Goal: Task Accomplishment & Management: Complete application form

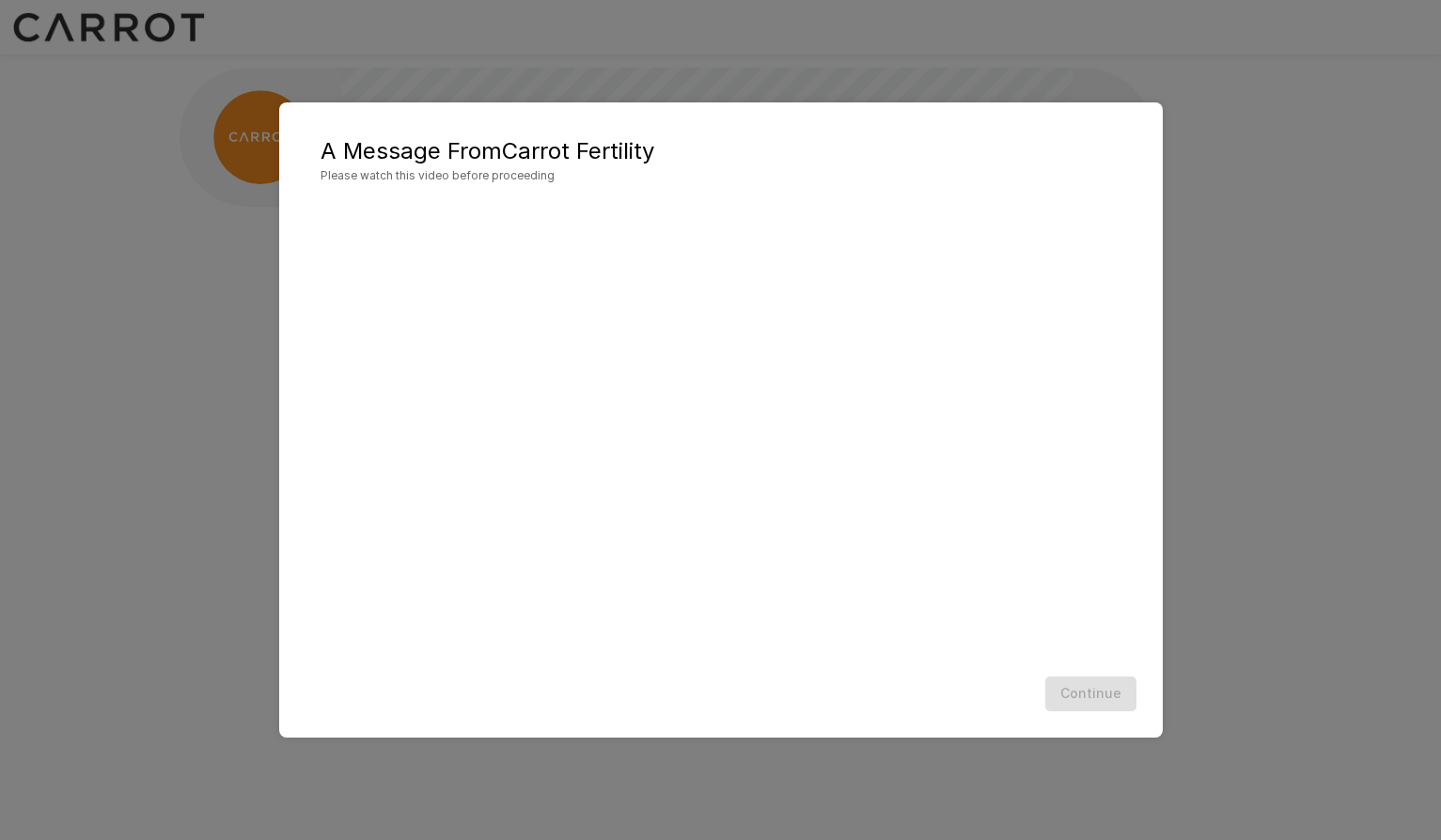
click at [629, 146] on h5 "A Message From Carrot Fertility" at bounding box center [721, 151] width 801 height 30
click at [1066, 696] on button "Continue" at bounding box center [1091, 694] width 91 height 35
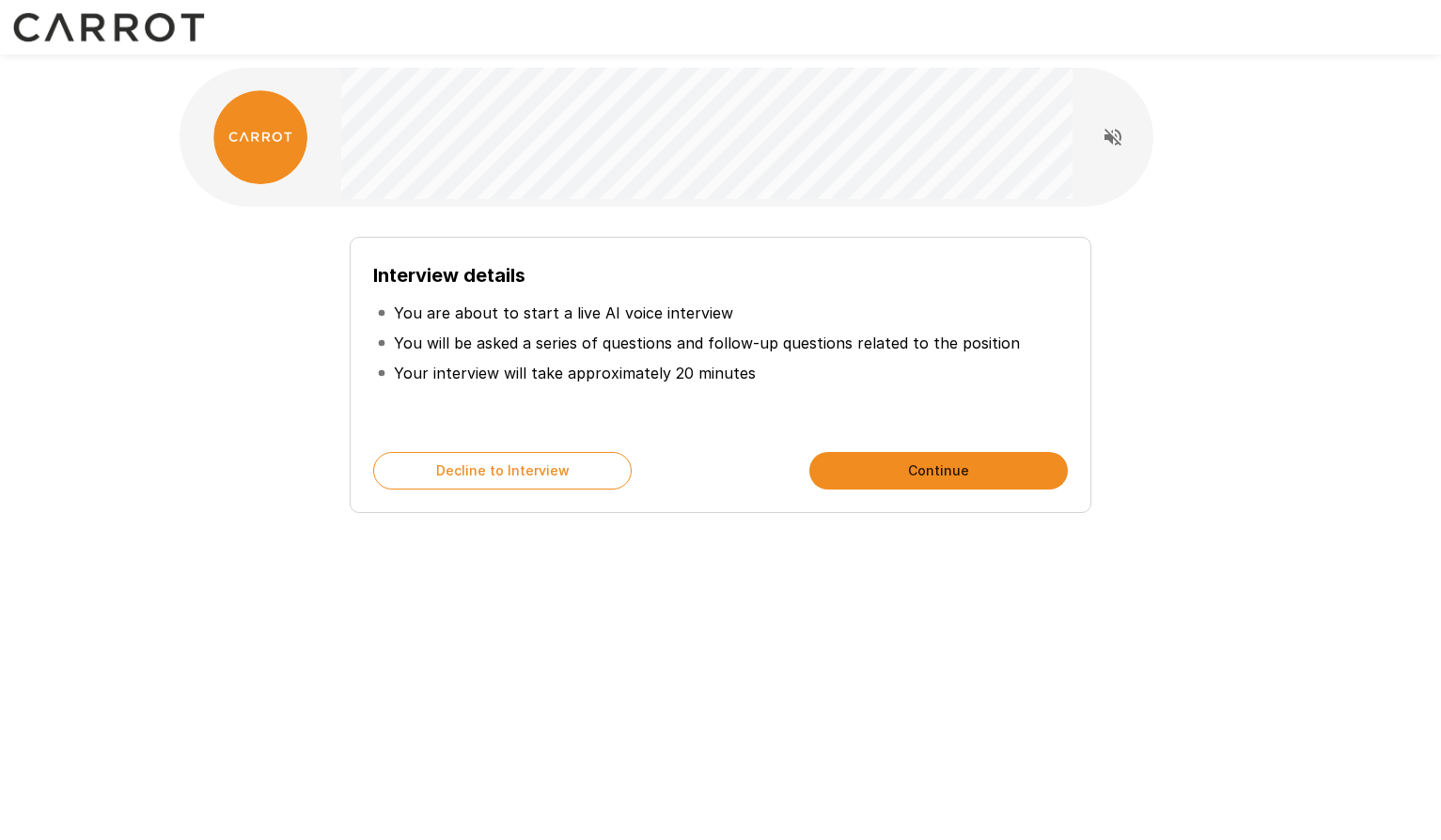
click at [897, 466] on button "Continue" at bounding box center [938, 470] width 258 height 38
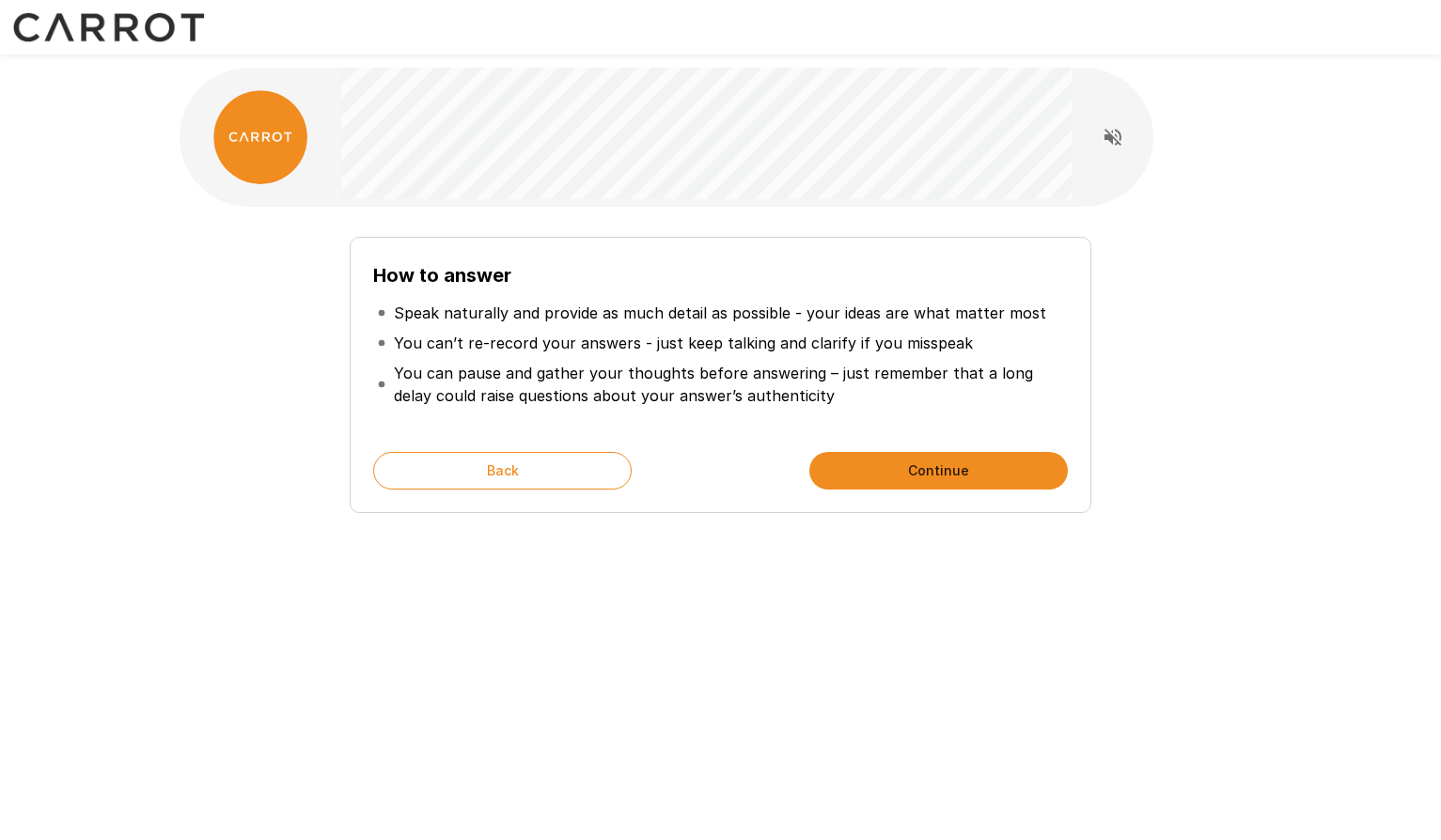
click at [897, 466] on button "Continue" at bounding box center [938, 470] width 258 height 38
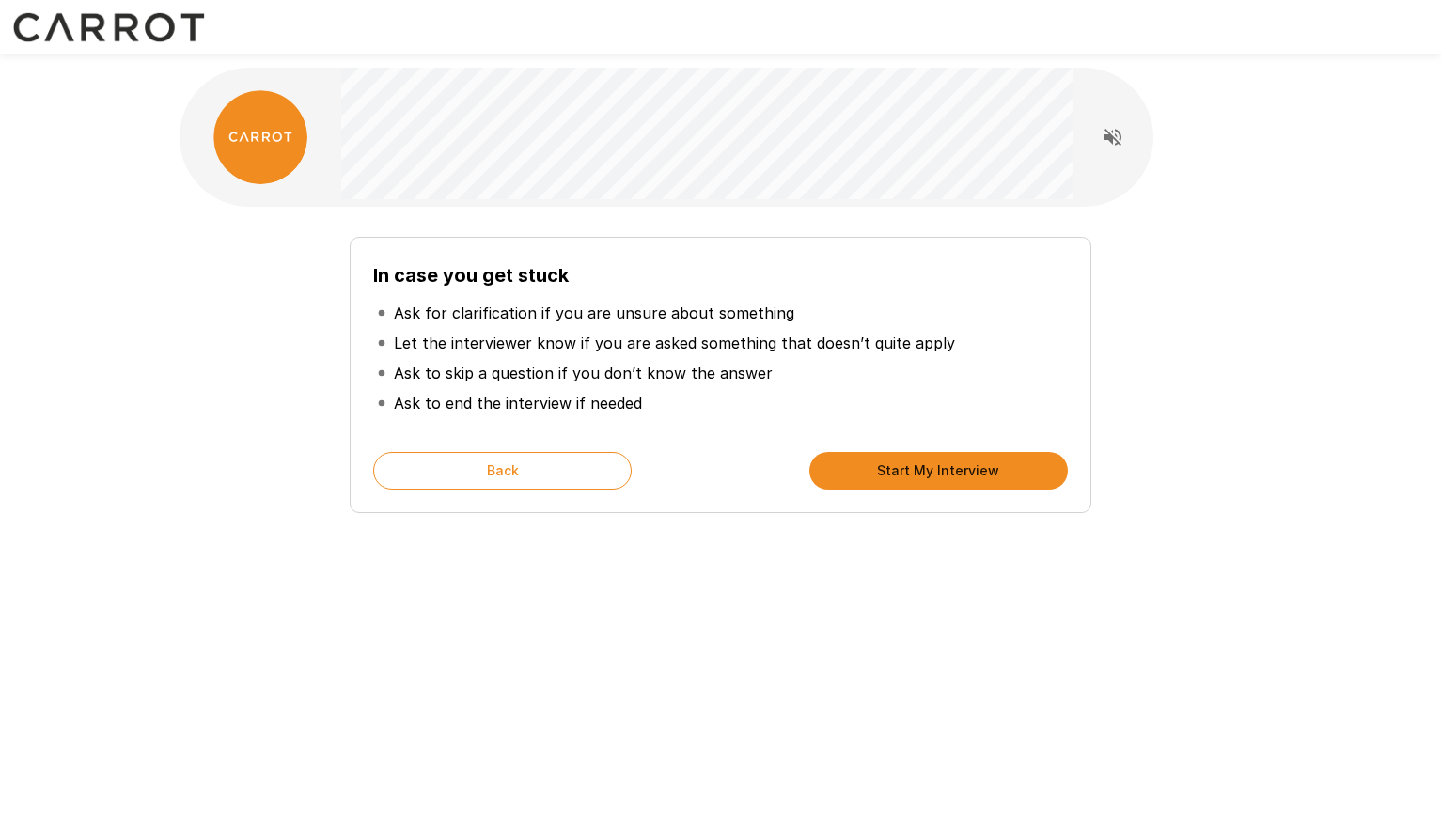
click at [931, 465] on button "Start My Interview" at bounding box center [938, 470] width 258 height 38
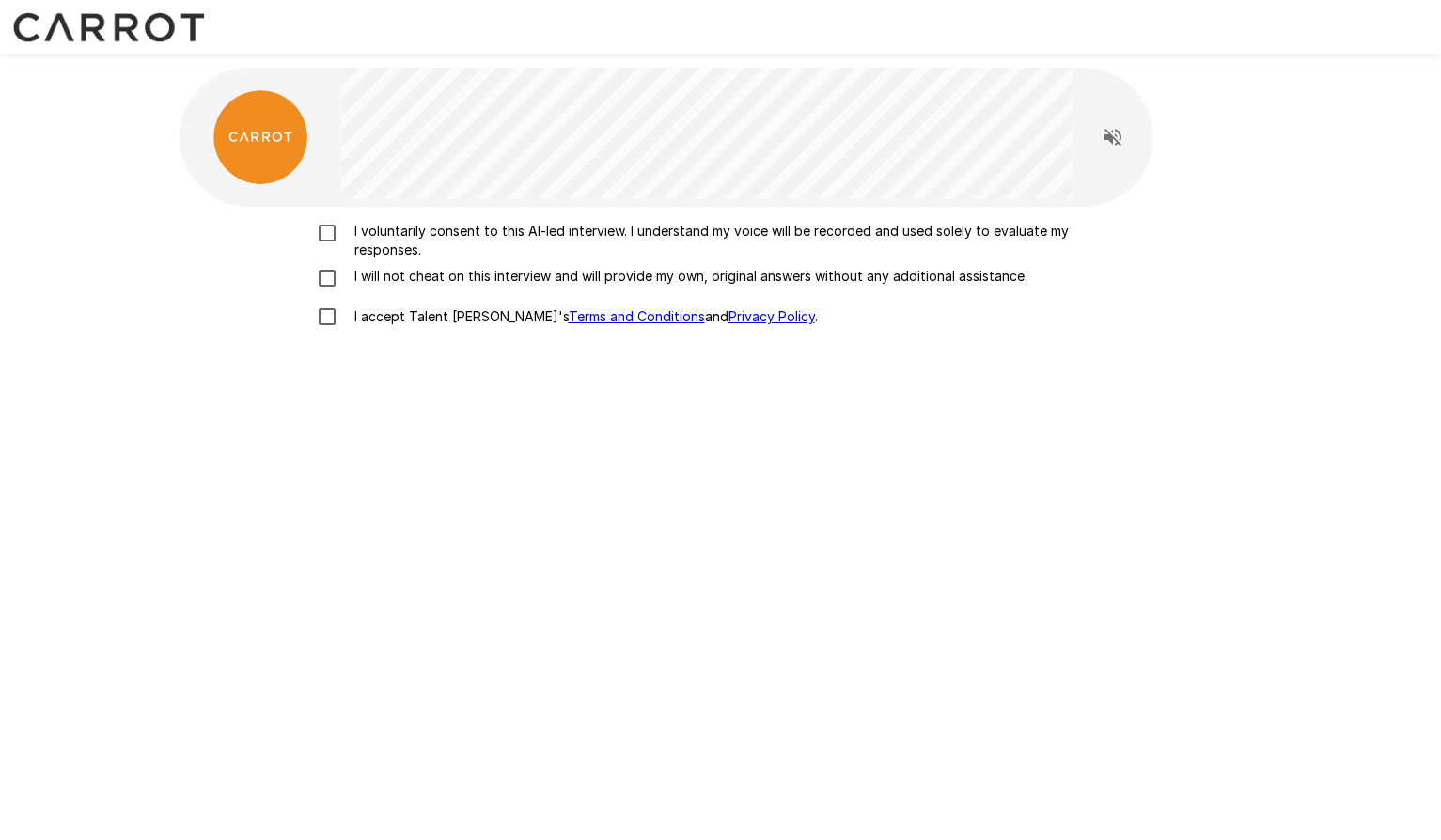
click at [714, 233] on p "I voluntarily consent to this AI-led interview. I understand my voice will be r…" at bounding box center [740, 240] width 788 height 38
click at [637, 273] on p "I will not cheat on this interview and will provide my own, original answers wi…" at bounding box center [686, 276] width 680 height 18
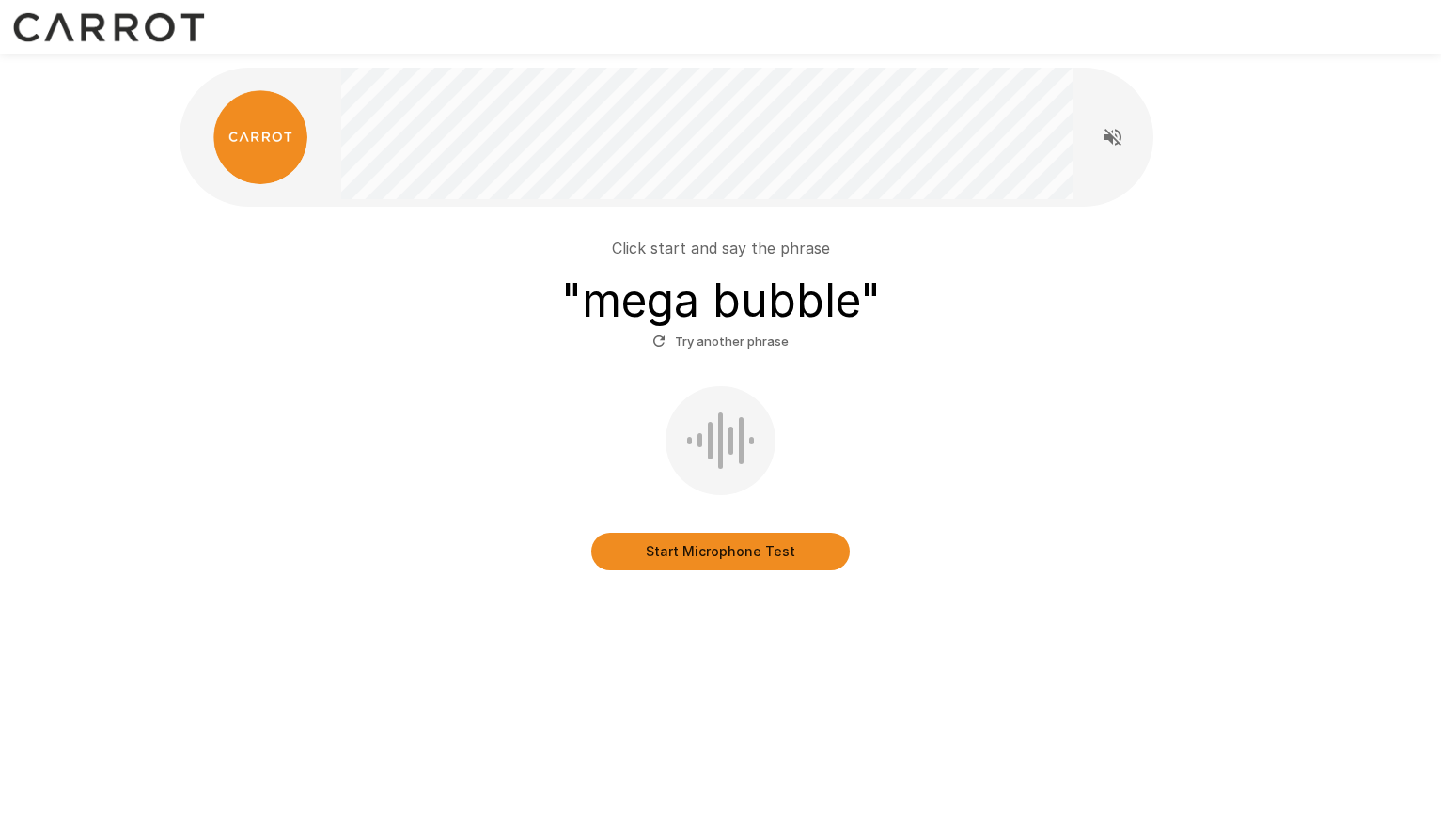
click at [776, 549] on button "Start Microphone Test" at bounding box center [720, 552] width 258 height 38
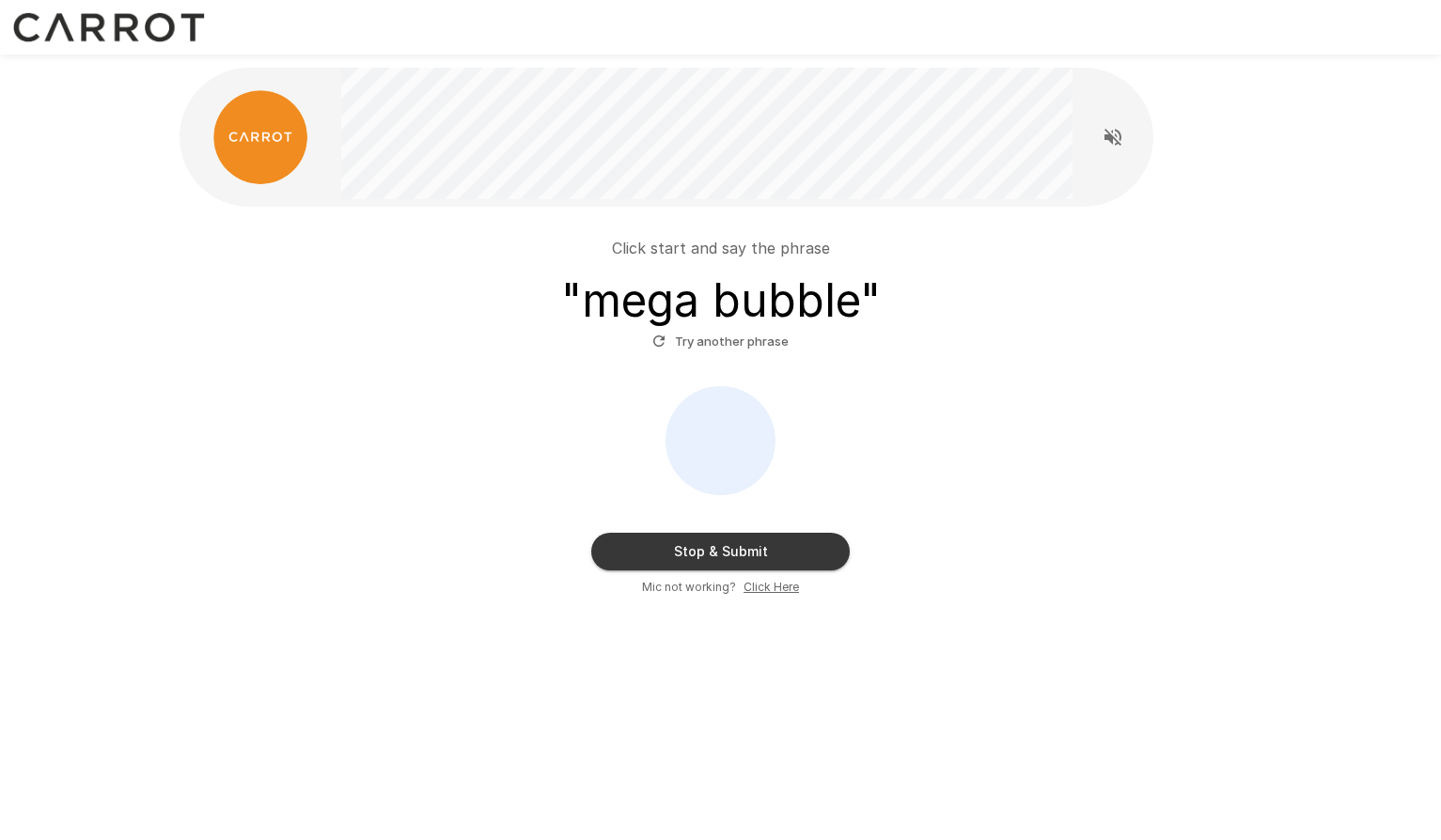
click at [776, 549] on button "Stop & Submit" at bounding box center [720, 552] width 258 height 38
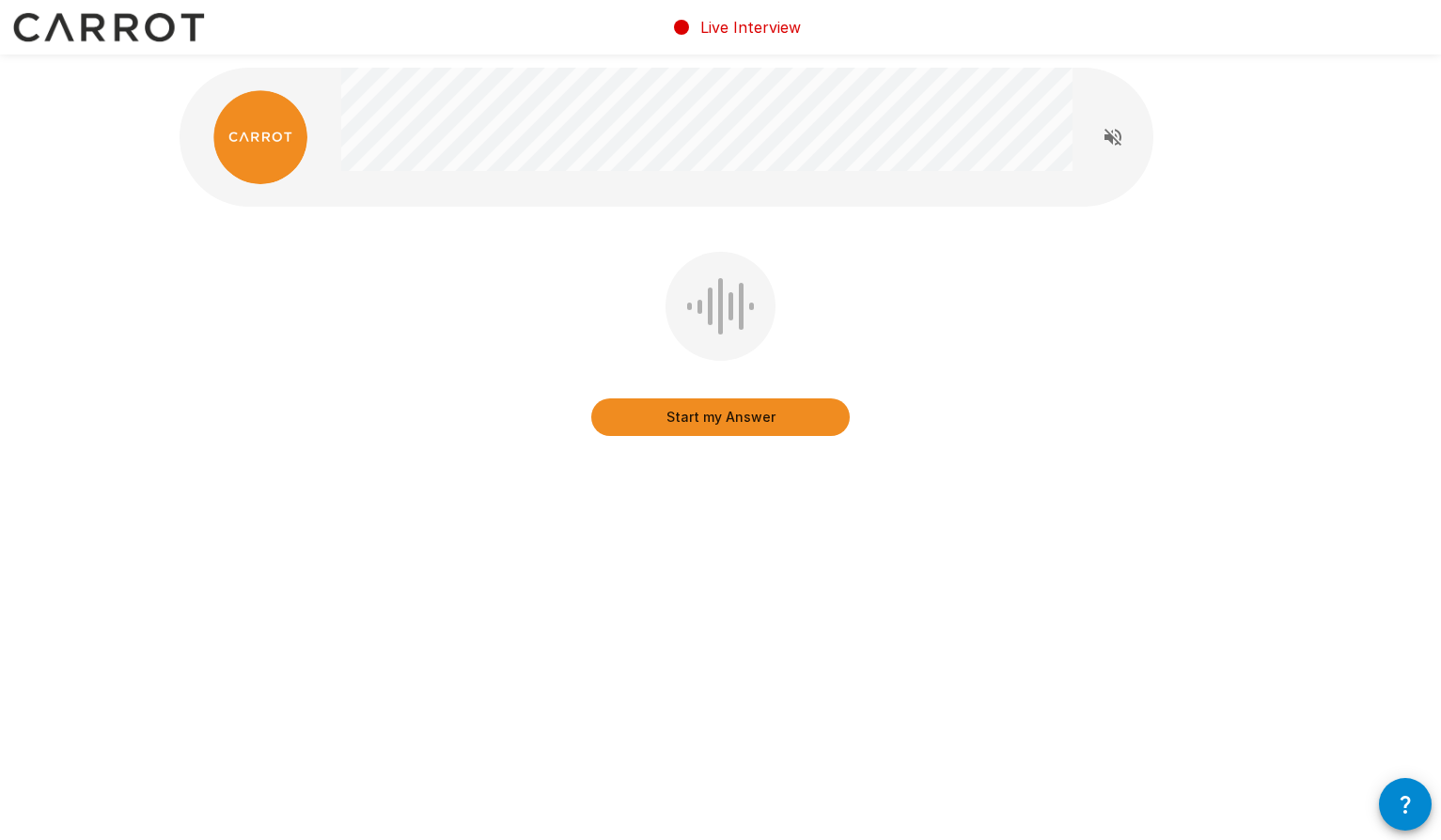
click at [1119, 140] on icon "Read questions aloud" at bounding box center [1112, 136] width 22 height 22
click at [729, 427] on button "Start my Answer" at bounding box center [720, 417] width 258 height 38
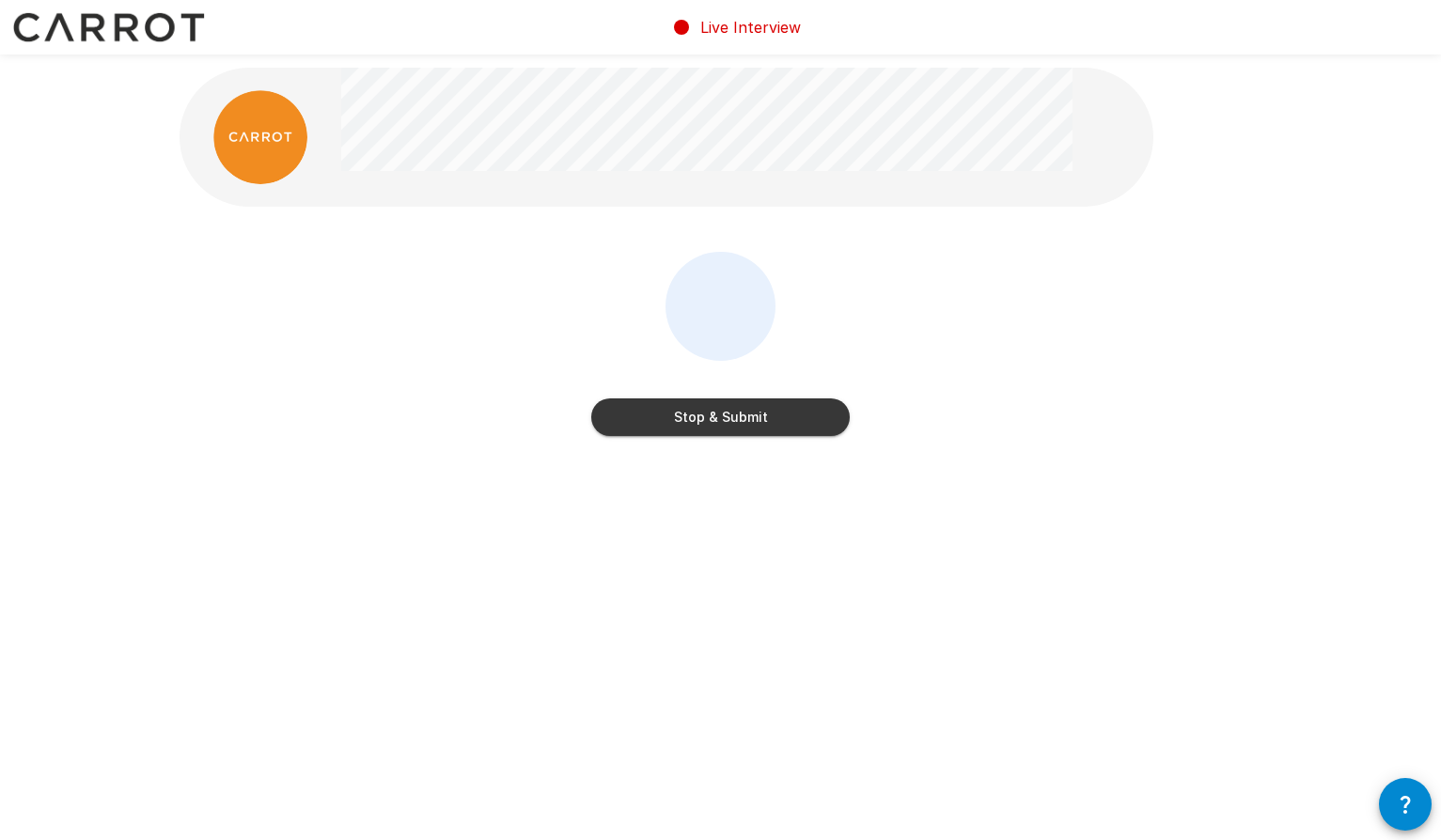
click at [729, 427] on button "Stop & Submit" at bounding box center [720, 417] width 258 height 38
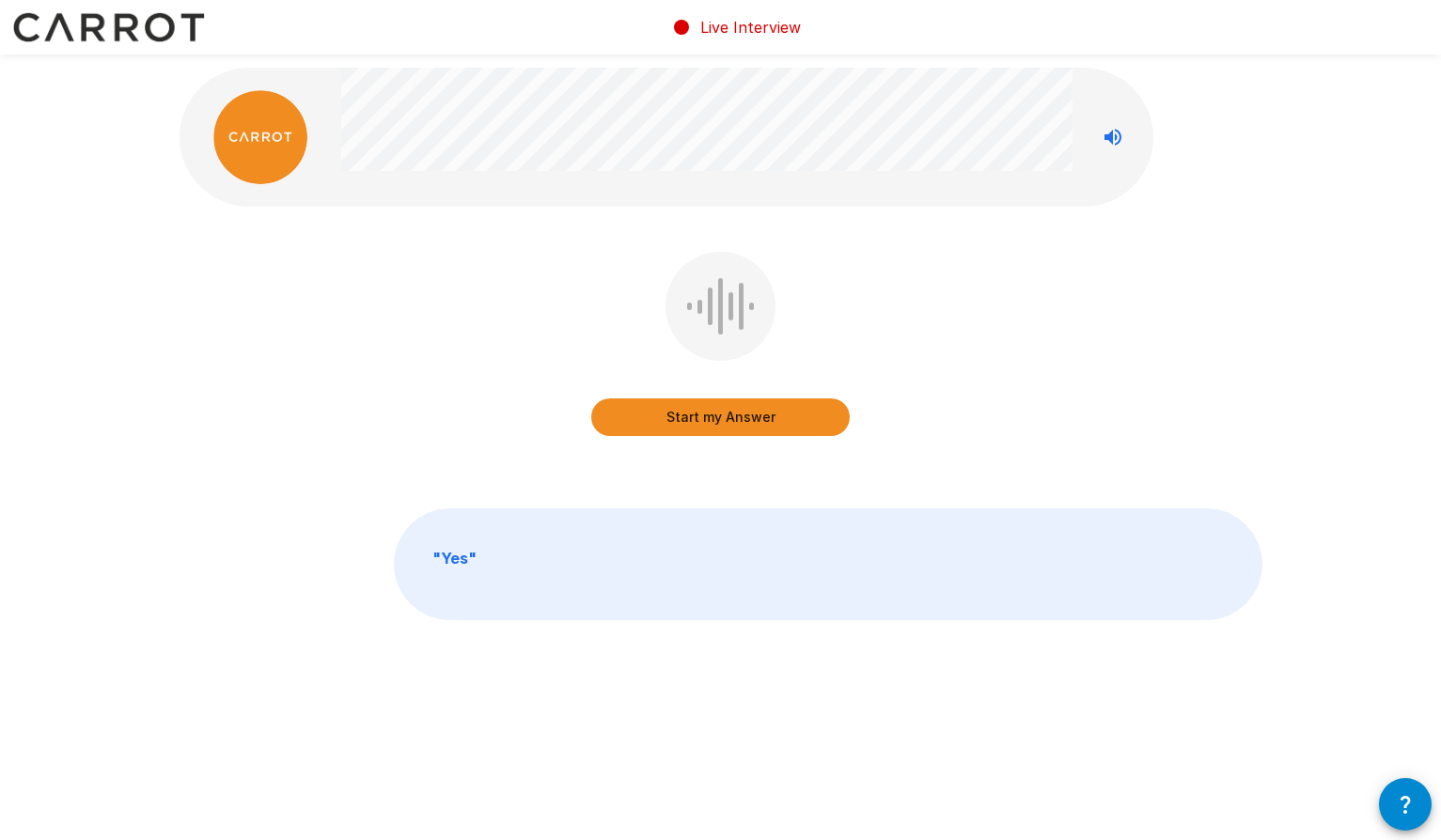
click at [729, 427] on button "Start my Answer" at bounding box center [720, 417] width 258 height 38
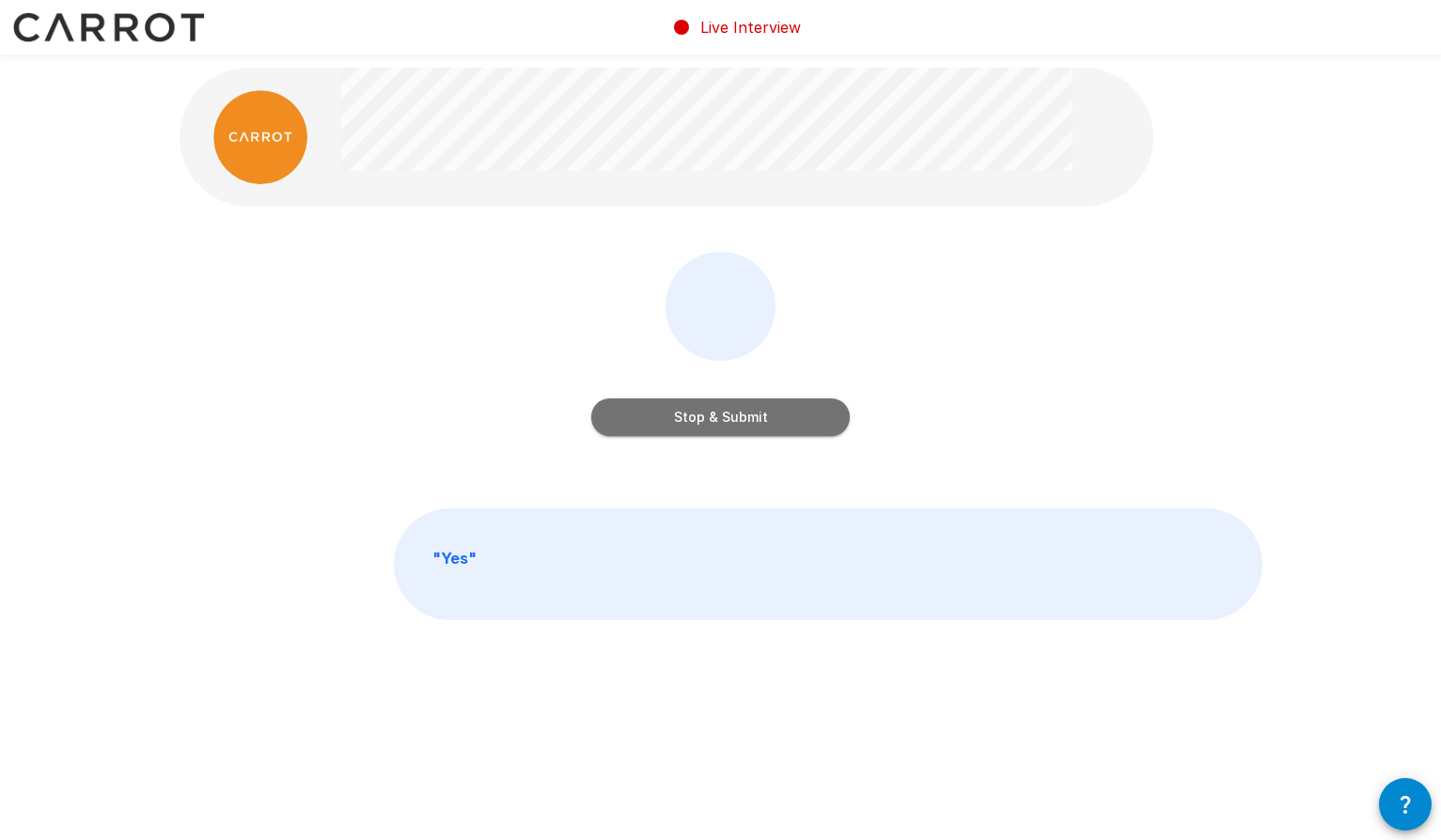
click at [729, 427] on button "Stop & Submit" at bounding box center [720, 417] width 258 height 38
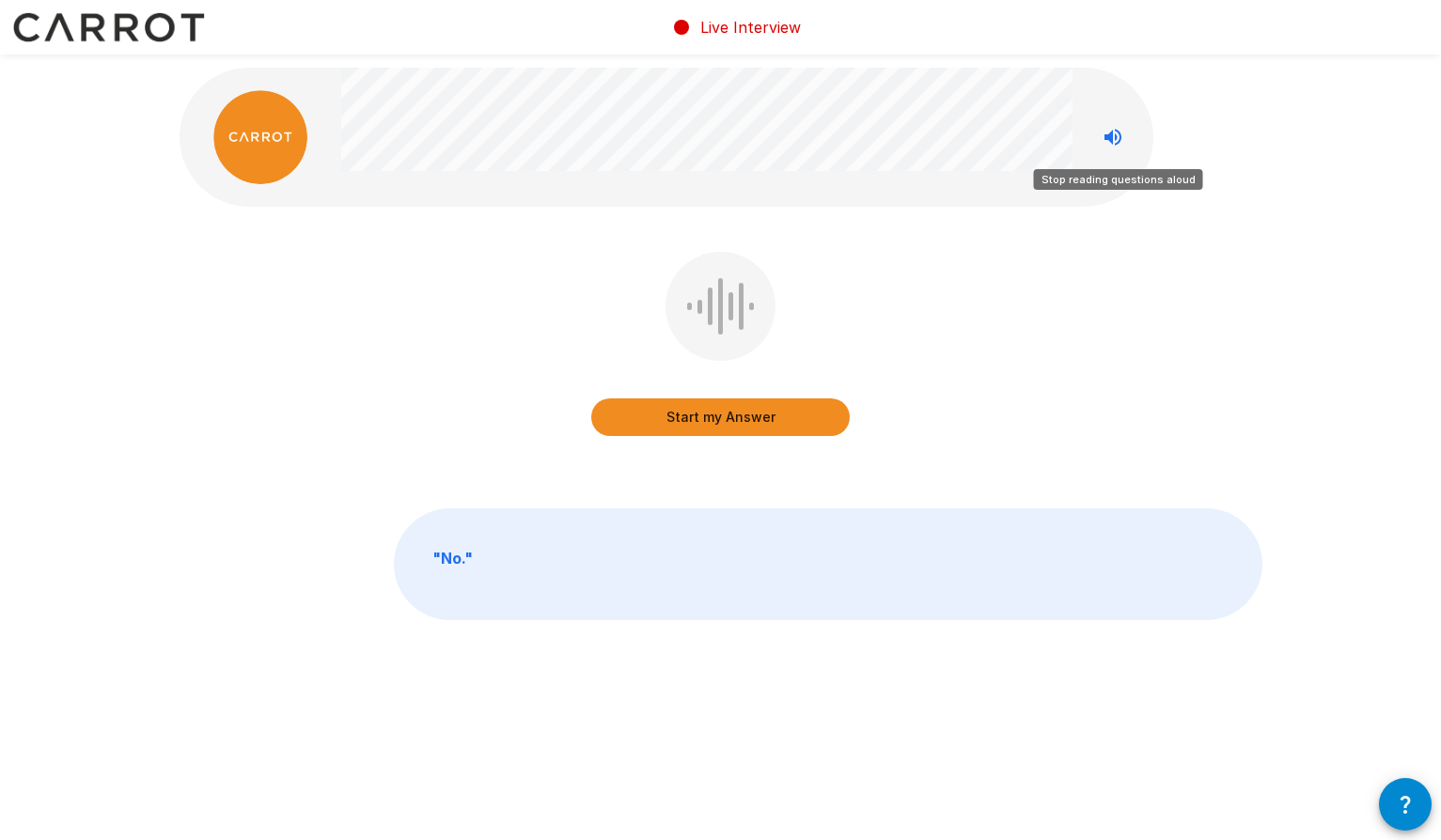
click at [1113, 138] on icon "Stop reading questions aloud" at bounding box center [1112, 136] width 16 height 16
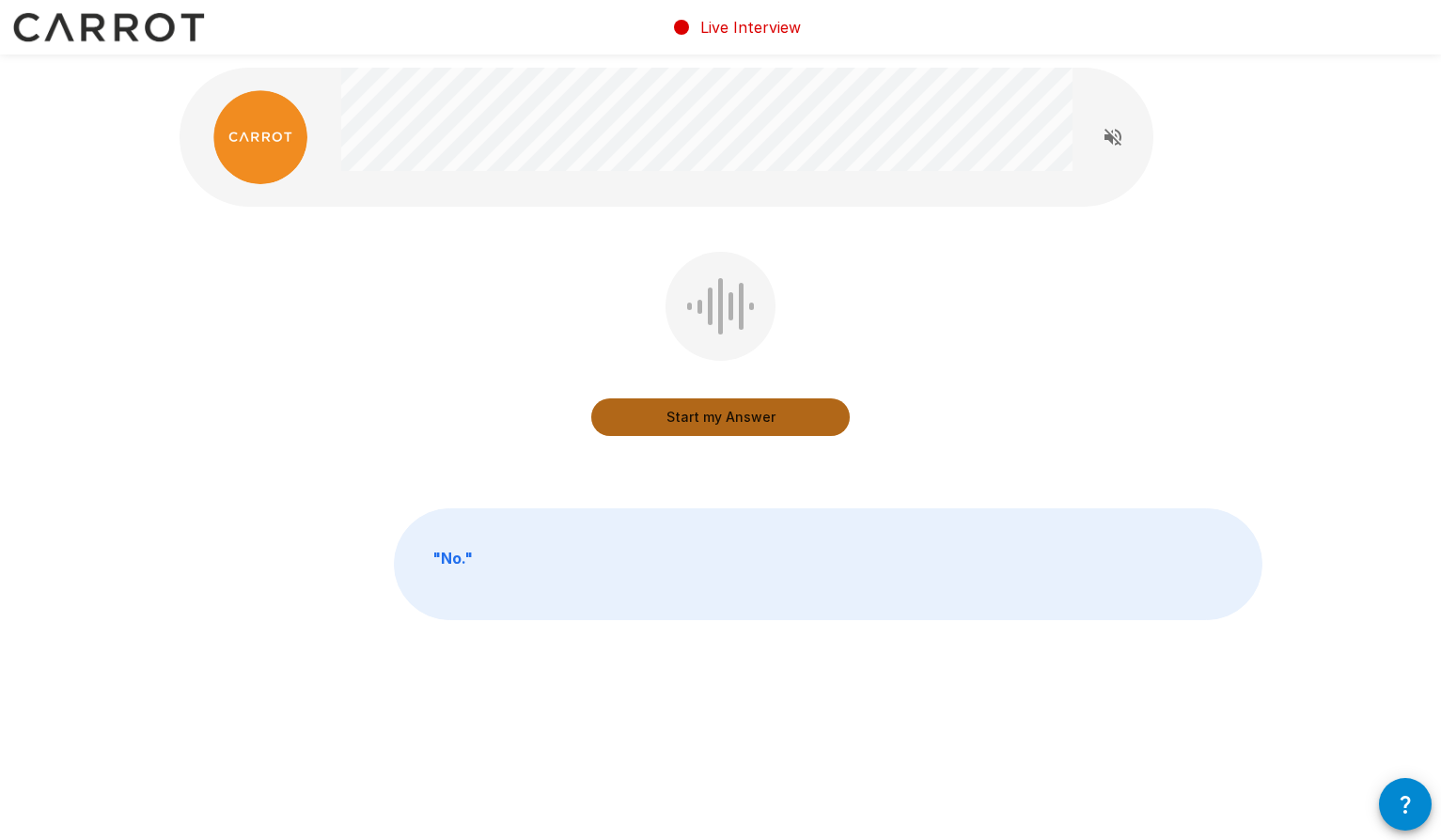
click at [719, 416] on button "Start my Answer" at bounding box center [720, 417] width 258 height 38
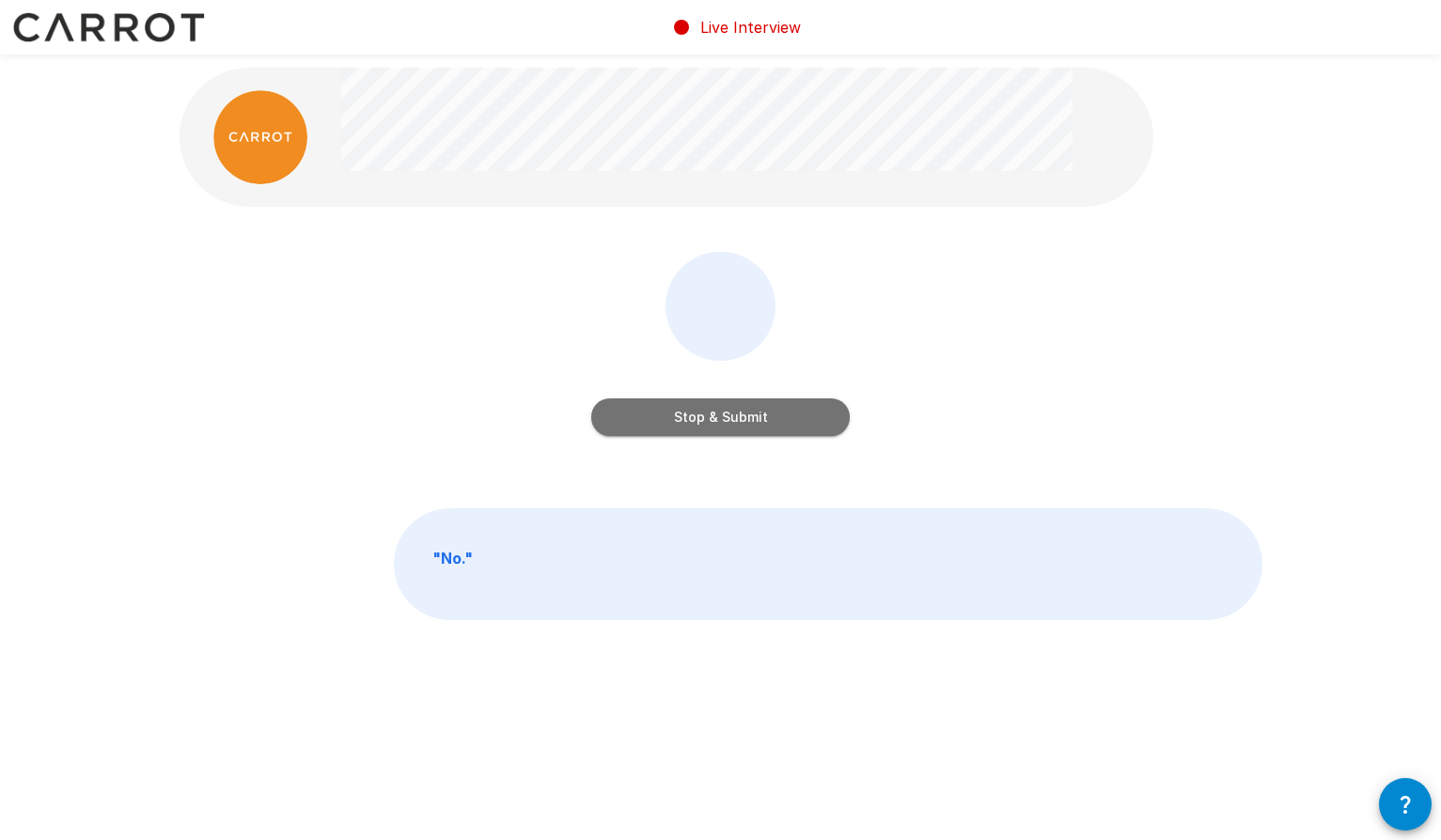
click at [719, 416] on button "Stop & Submit" at bounding box center [720, 417] width 258 height 38
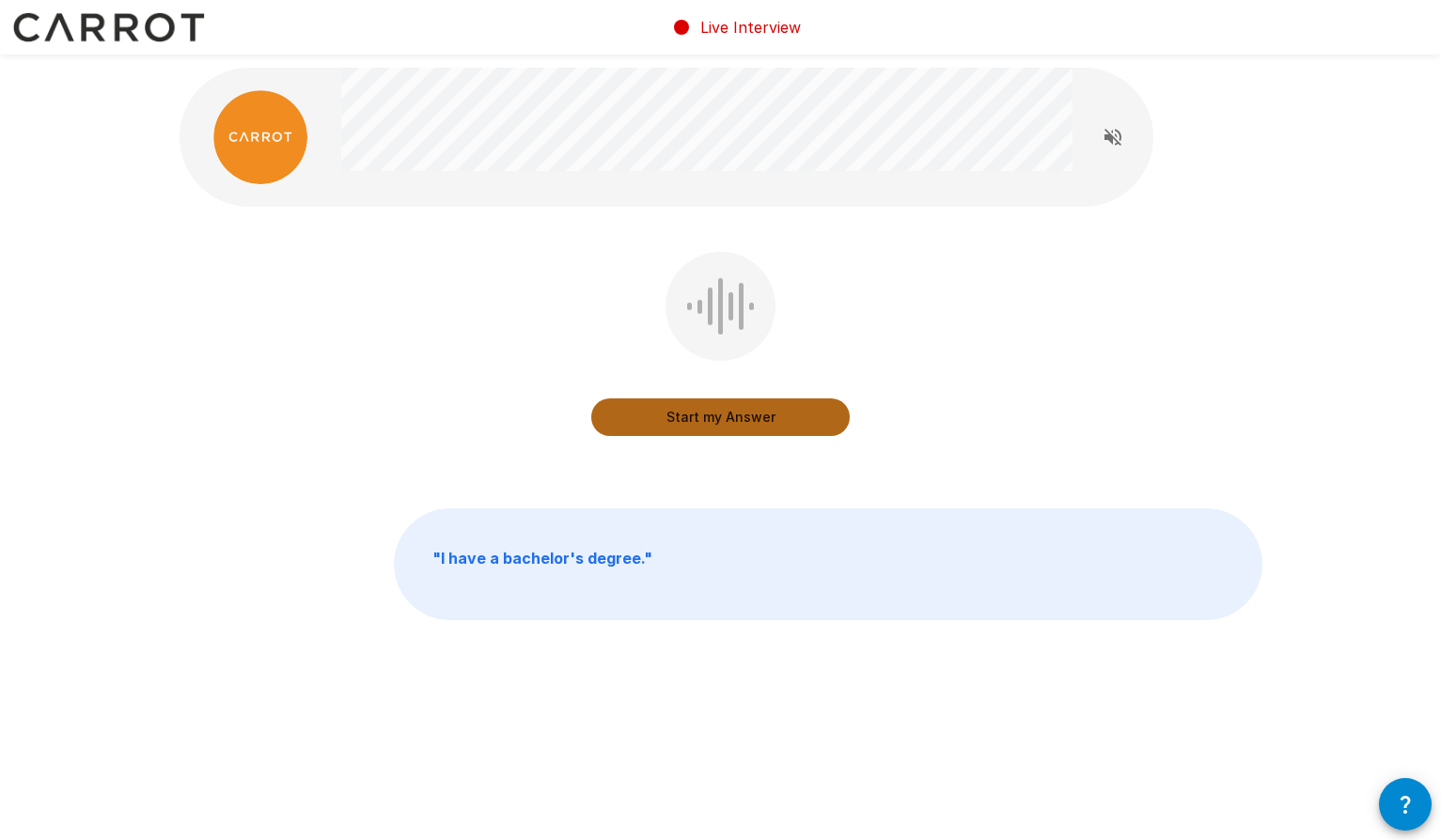
click at [719, 416] on button "Start my Answer" at bounding box center [720, 417] width 258 height 38
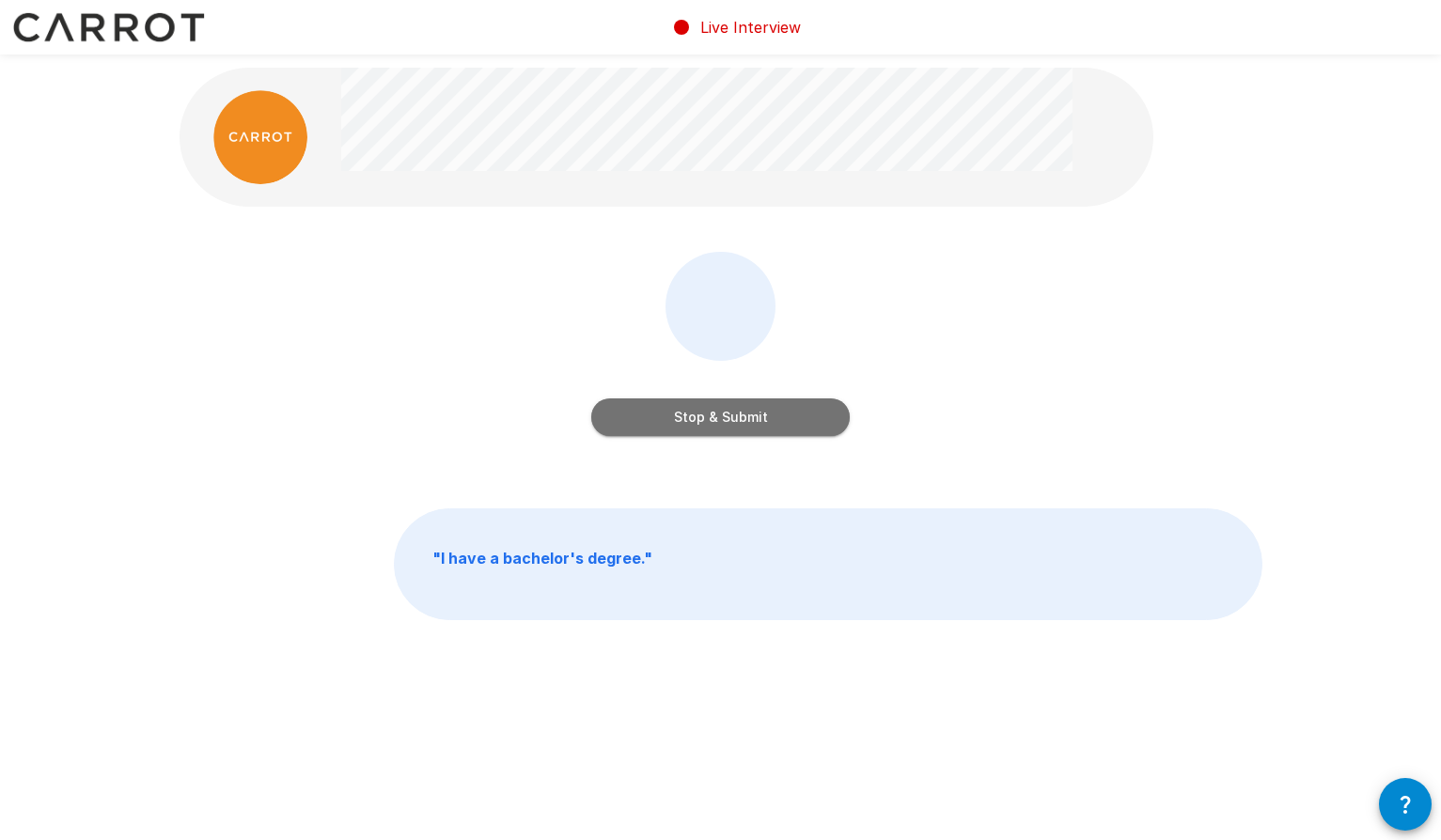
click at [719, 416] on button "Stop & Submit" at bounding box center [720, 417] width 258 height 38
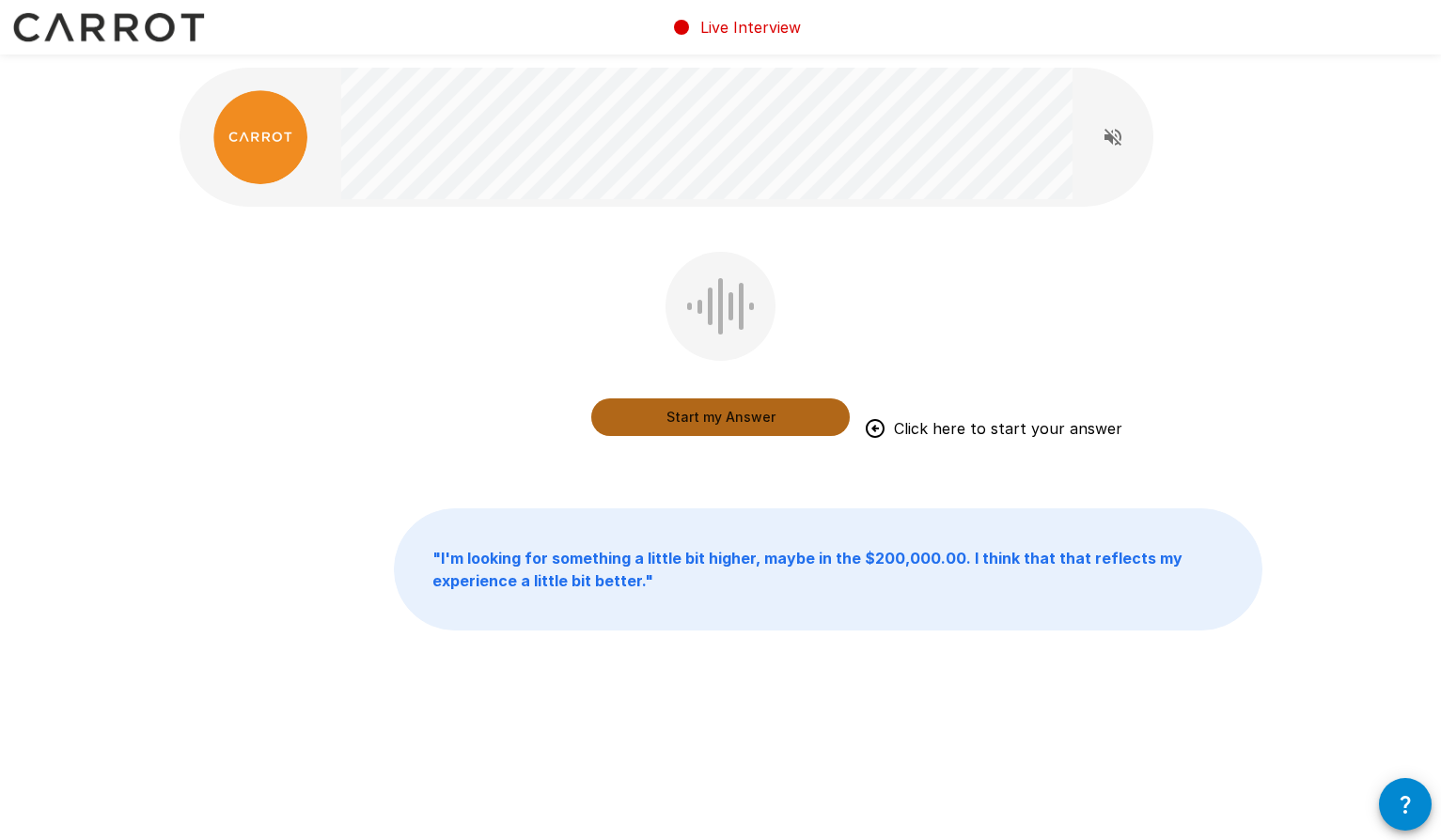
click at [741, 422] on button "Start my Answer" at bounding box center [720, 417] width 258 height 38
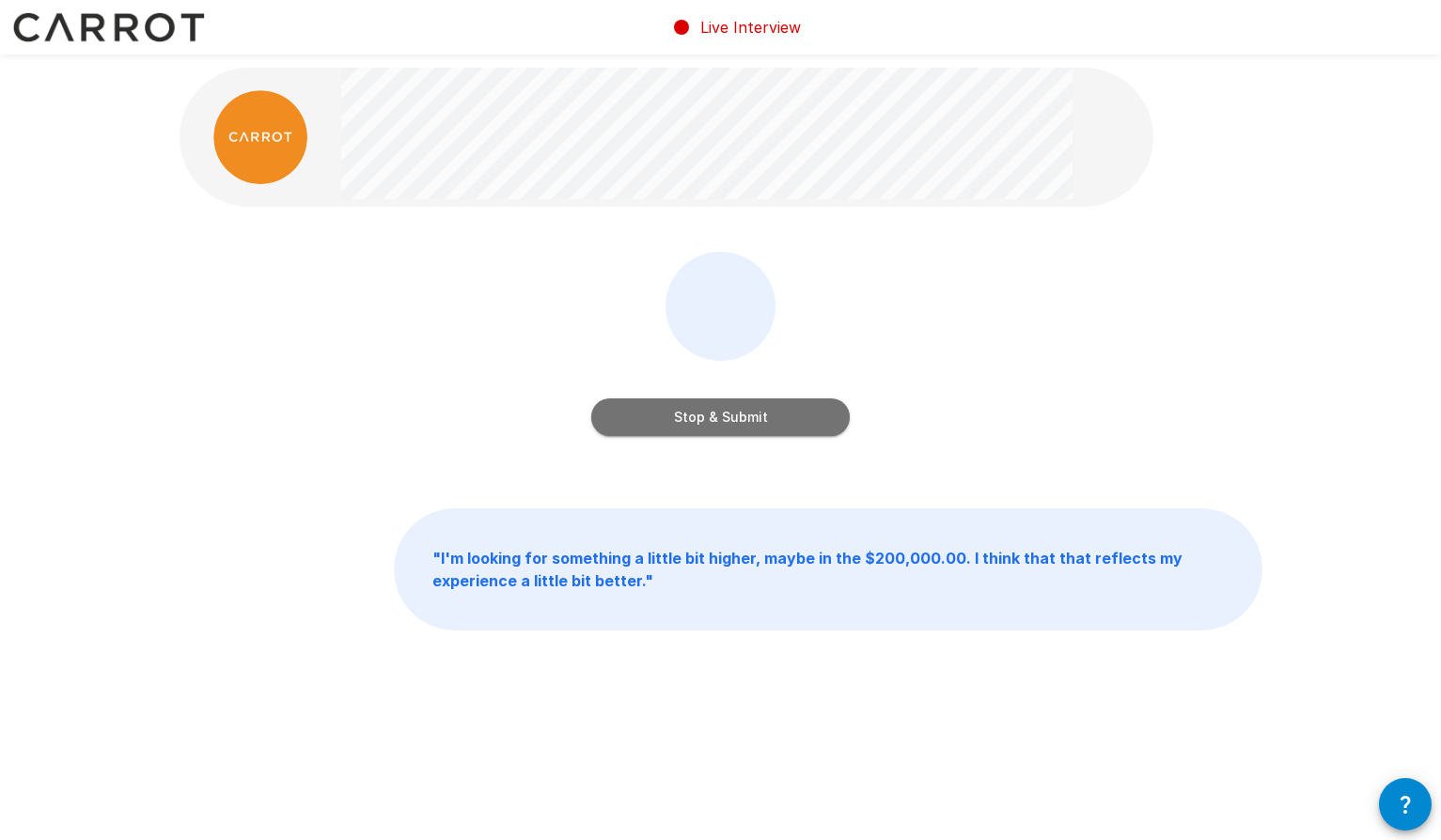
click at [778, 408] on button "Stop & Submit" at bounding box center [720, 417] width 258 height 38
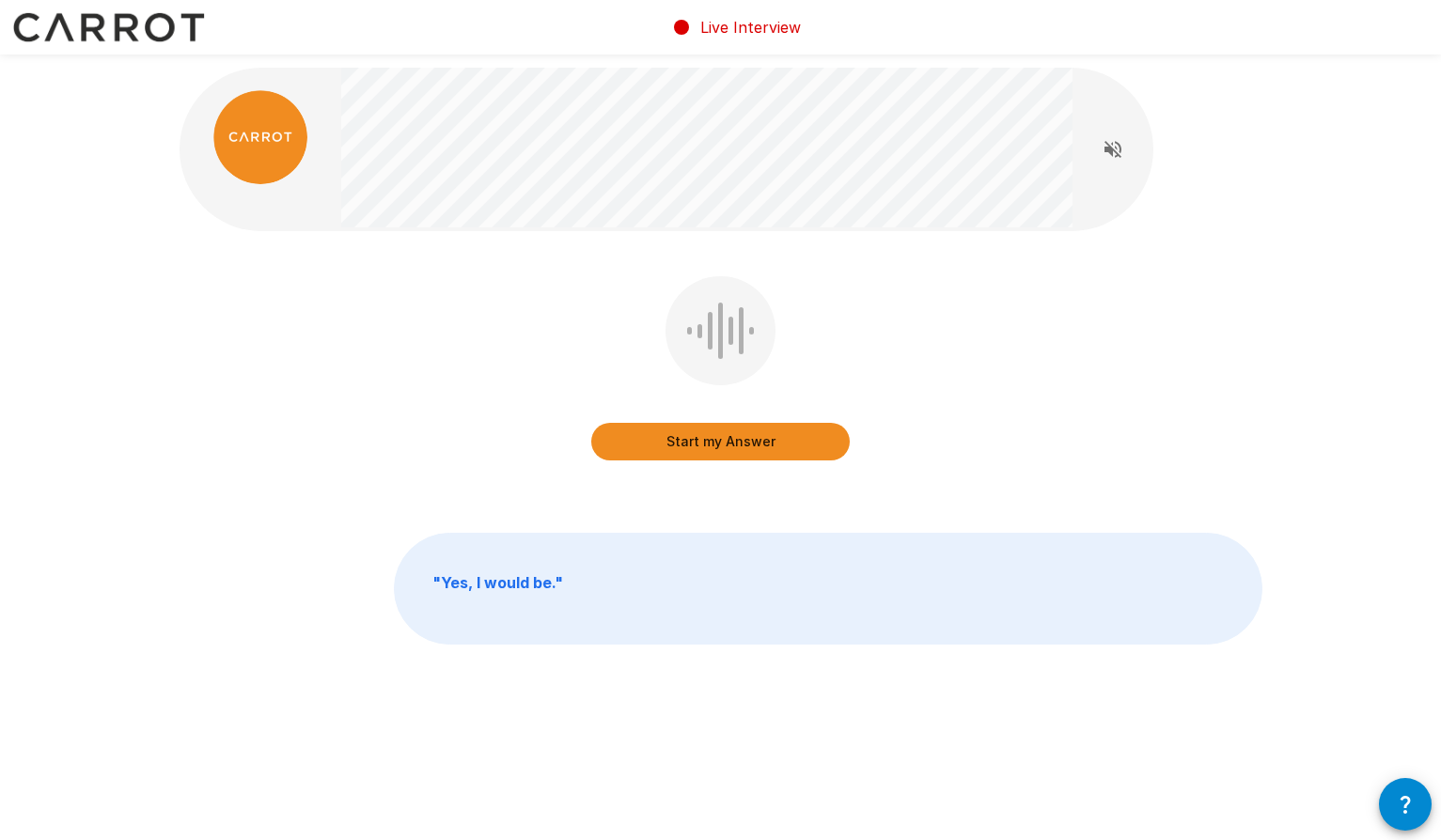
click at [724, 444] on button "Start my Answer" at bounding box center [720, 441] width 258 height 38
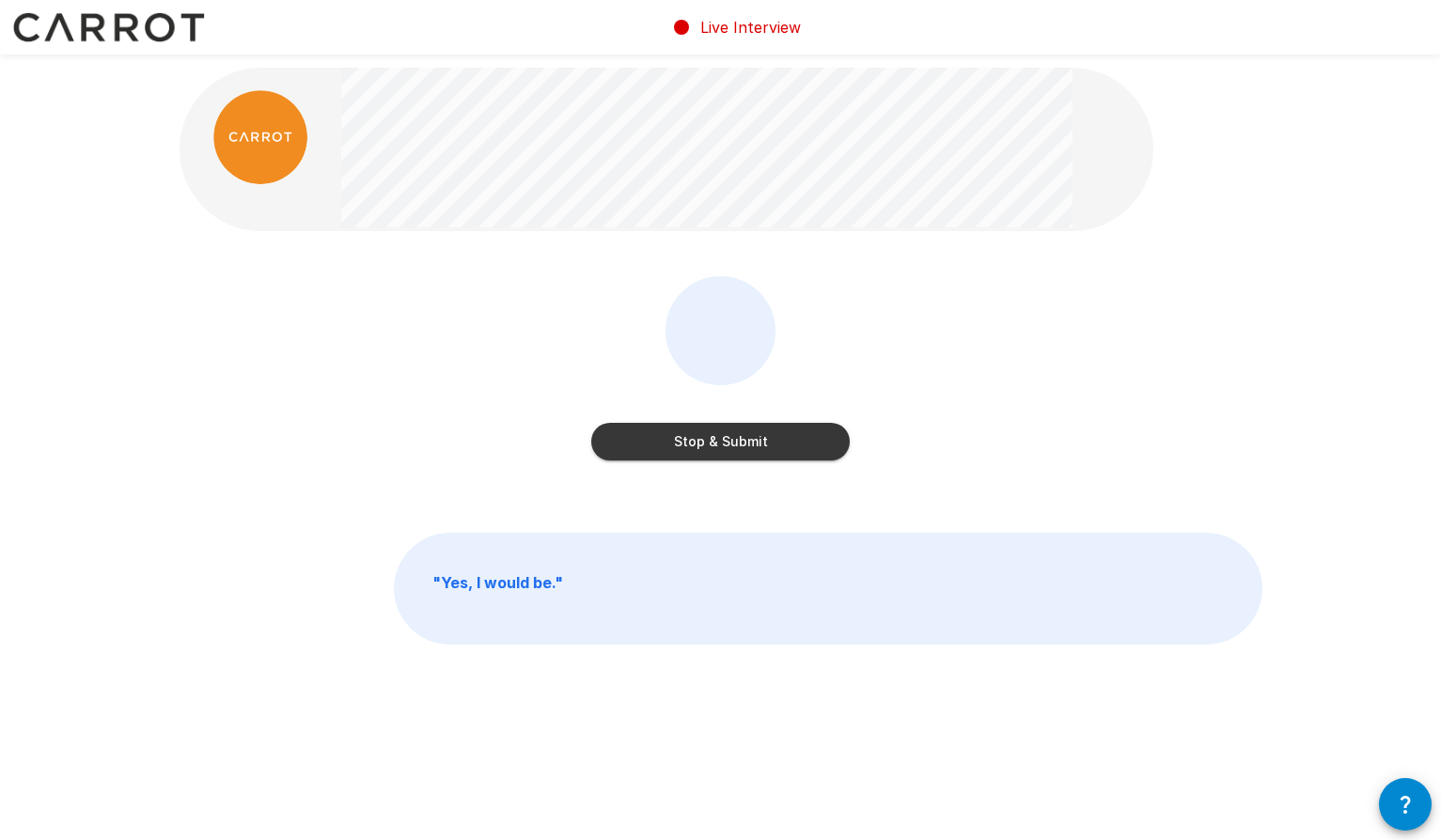
click at [724, 444] on button "Stop & Submit" at bounding box center [720, 441] width 258 height 38
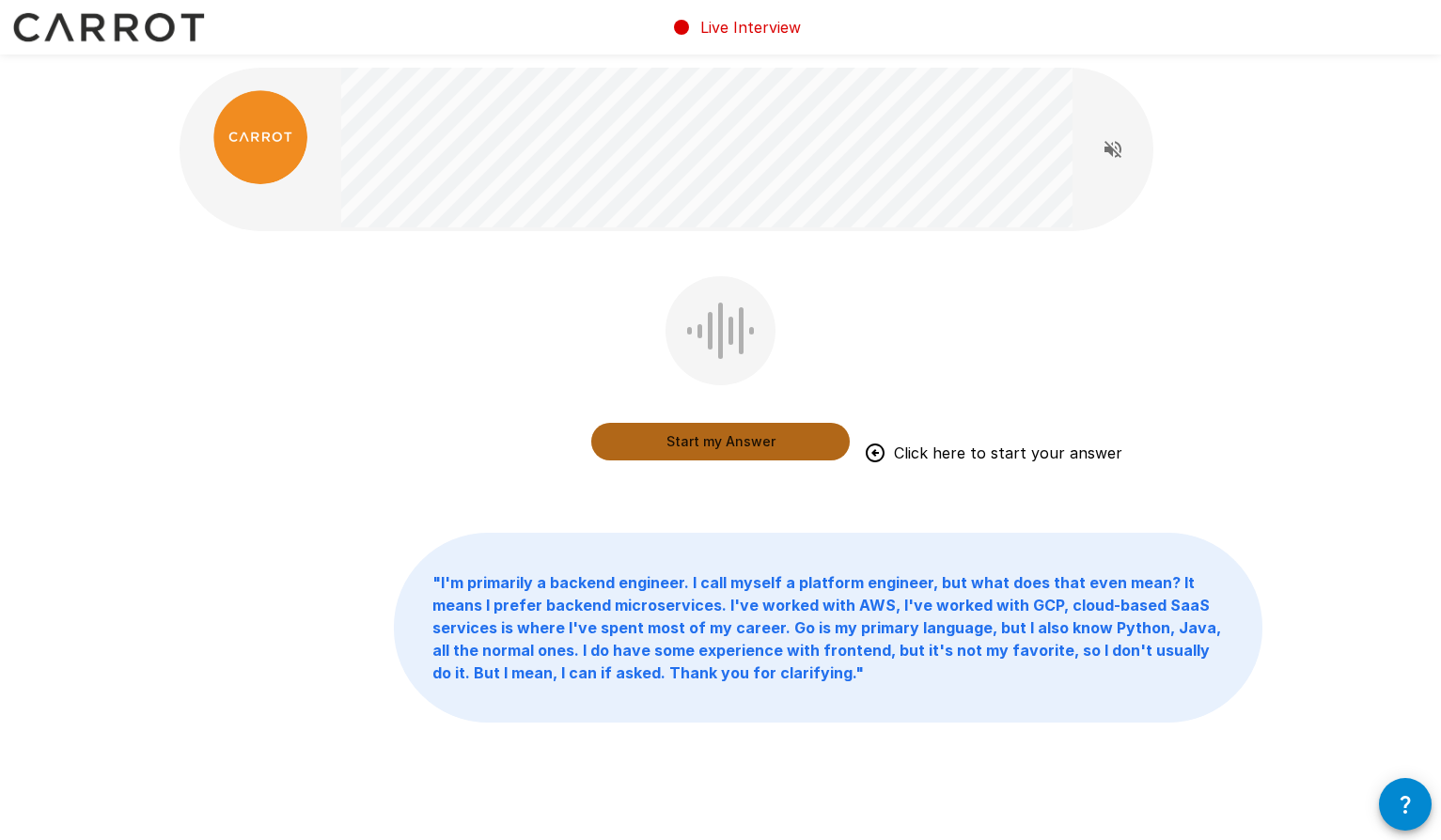
click at [724, 444] on button "Start my Answer" at bounding box center [720, 441] width 258 height 38
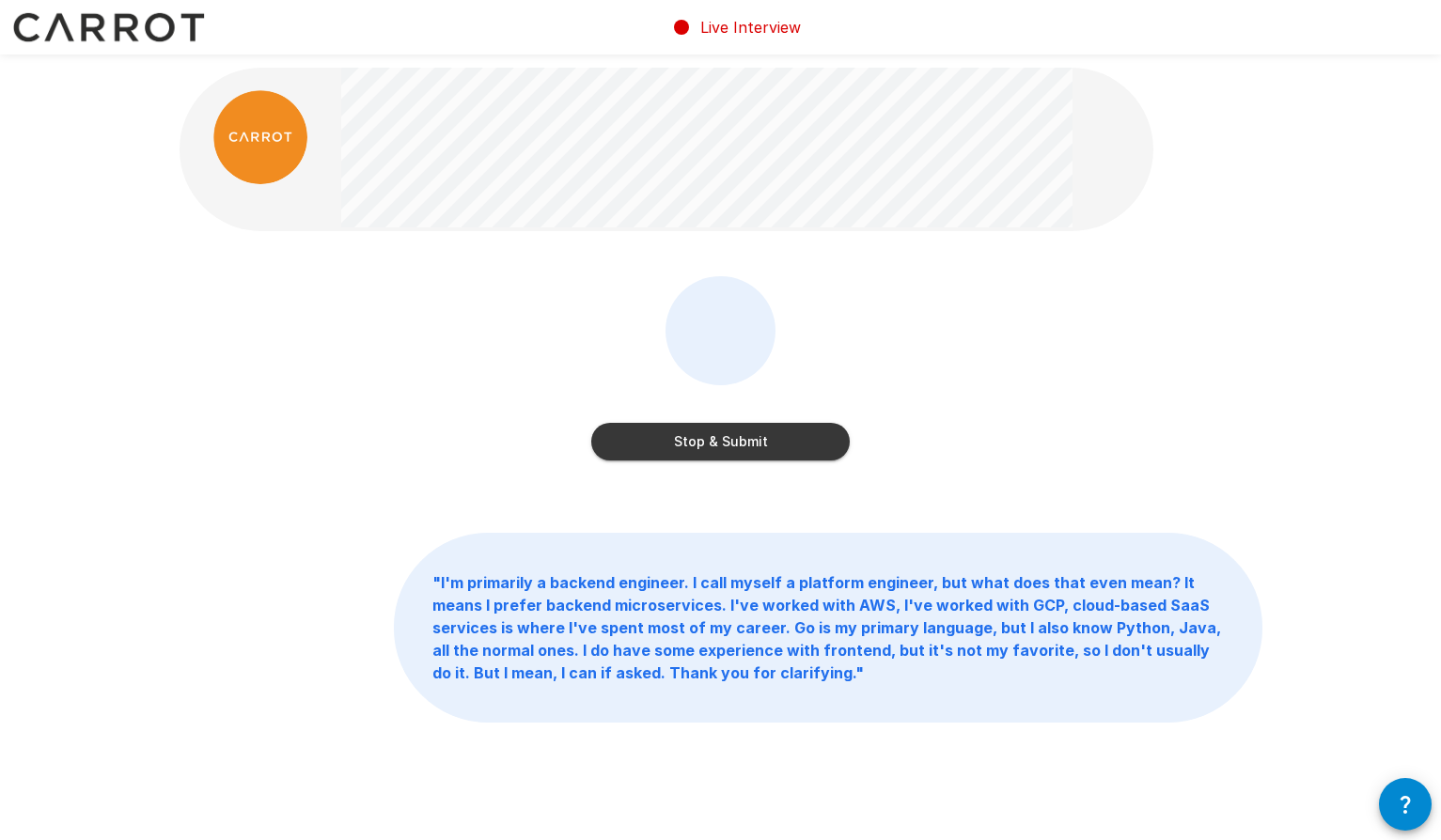
click at [724, 444] on button "Stop & Submit" at bounding box center [720, 441] width 258 height 38
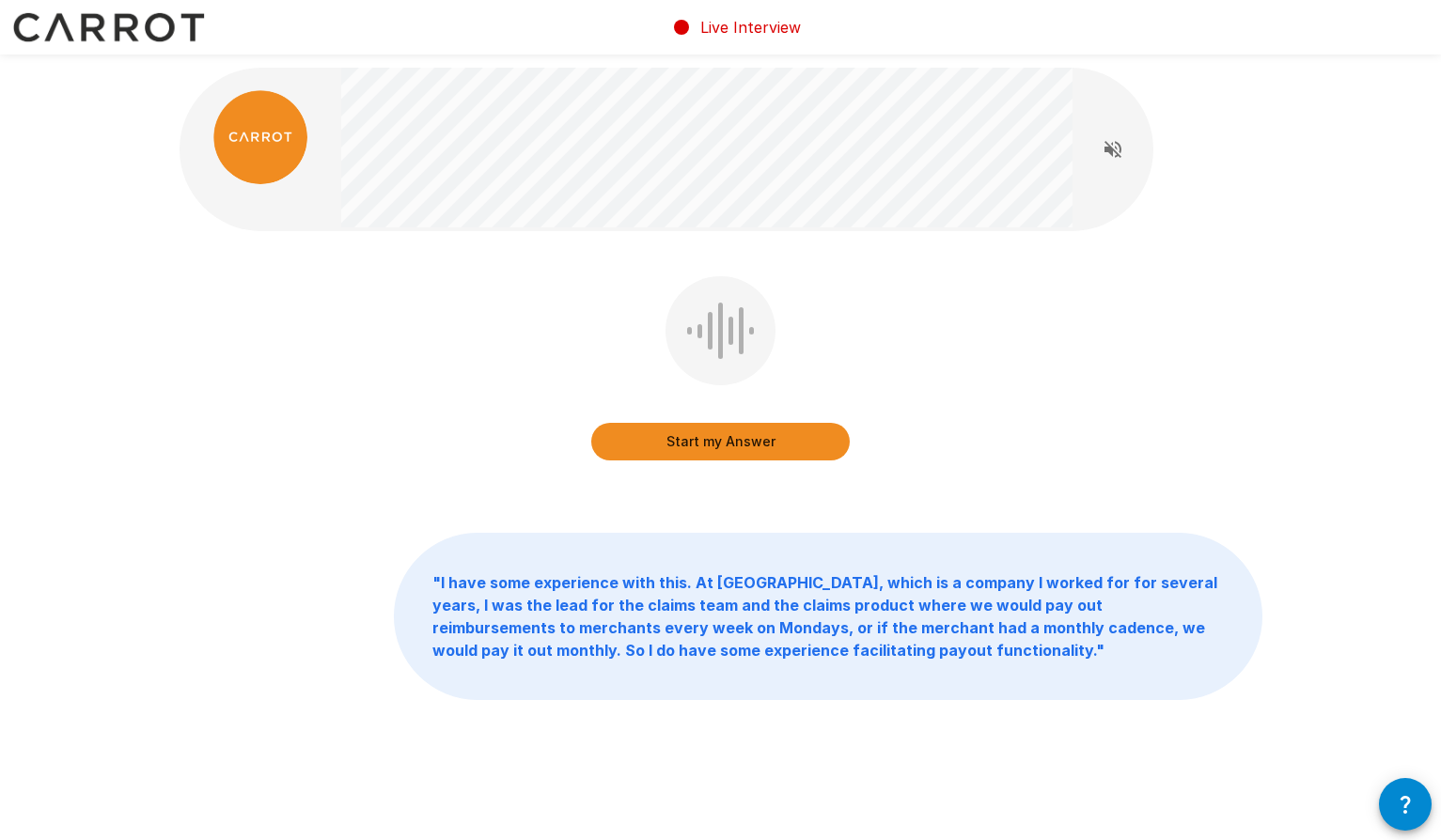
click at [668, 440] on button "Start my Answer" at bounding box center [720, 441] width 258 height 38
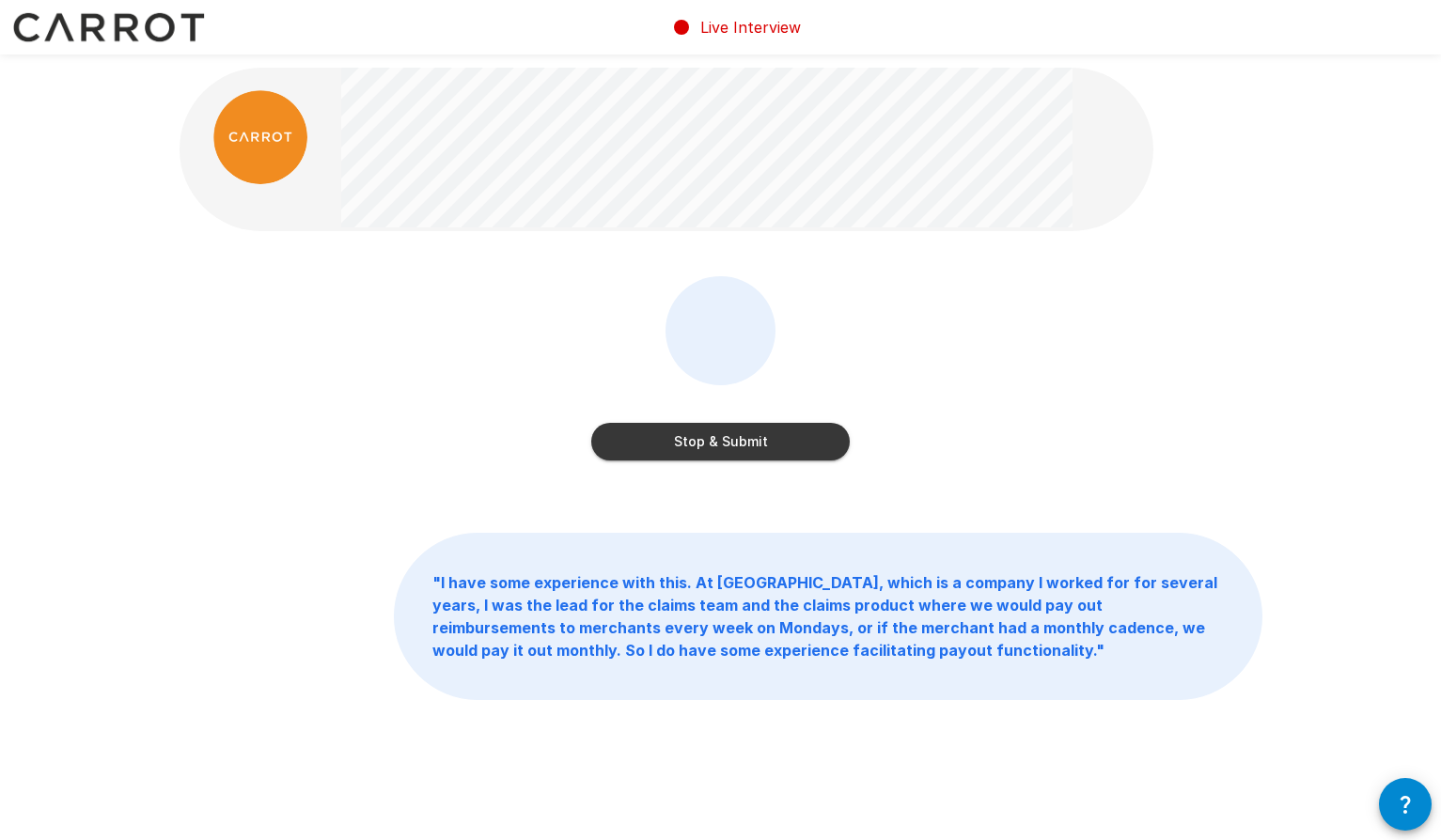
click at [668, 440] on button "Stop & Submit" at bounding box center [720, 441] width 258 height 38
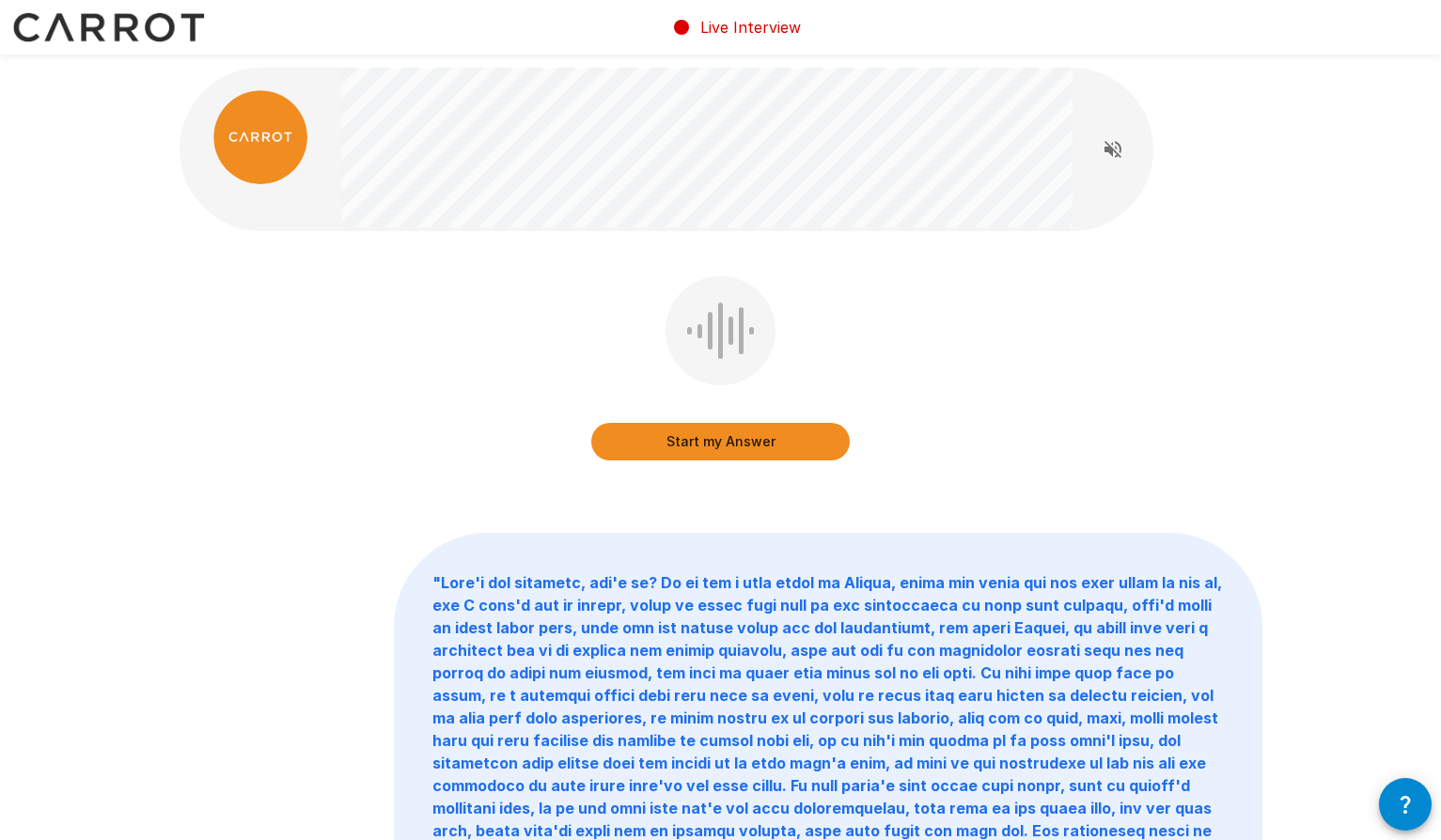
scroll to position [13, 0]
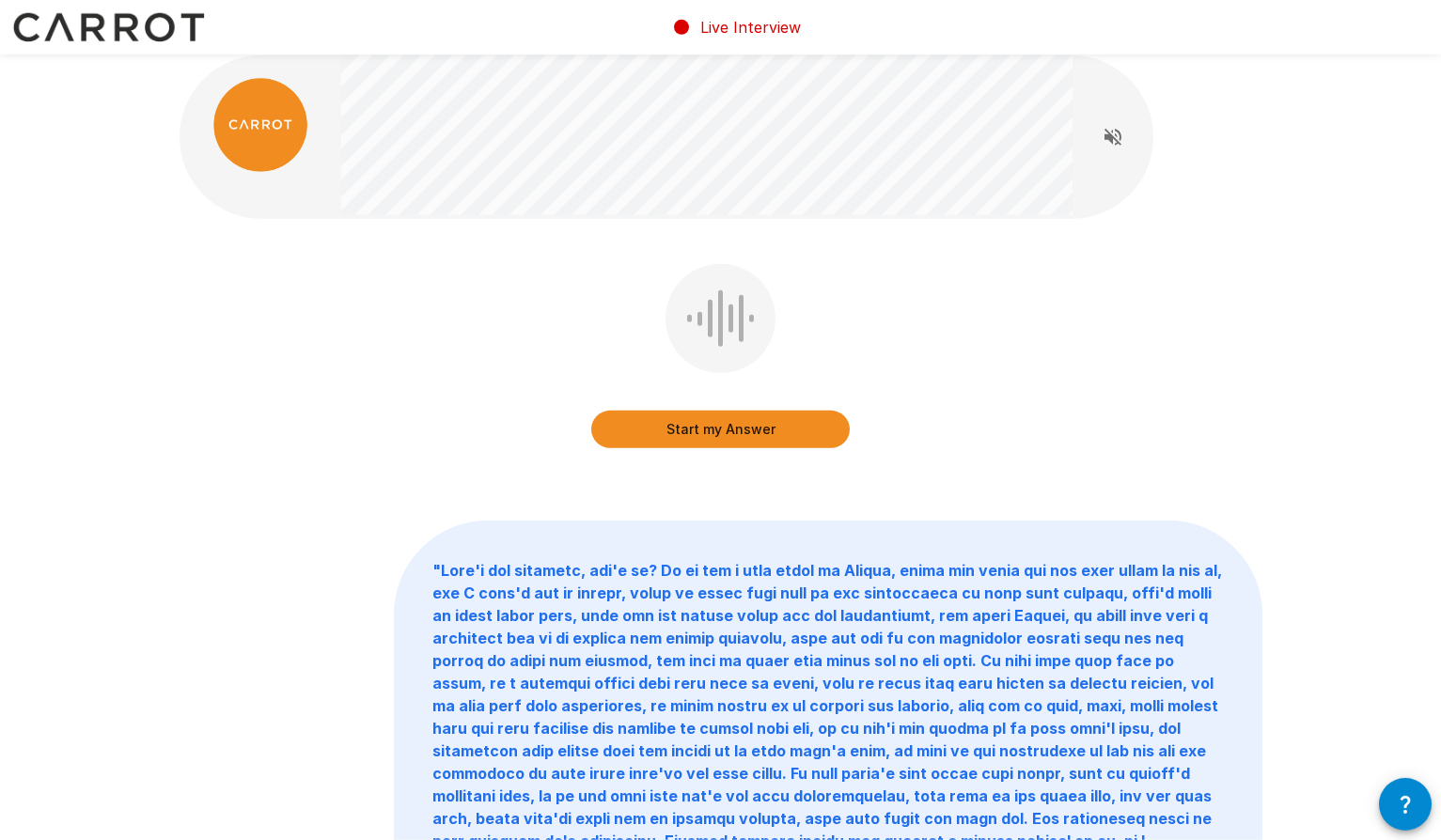
click at [680, 432] on button "Start my Answer" at bounding box center [720, 430] width 258 height 38
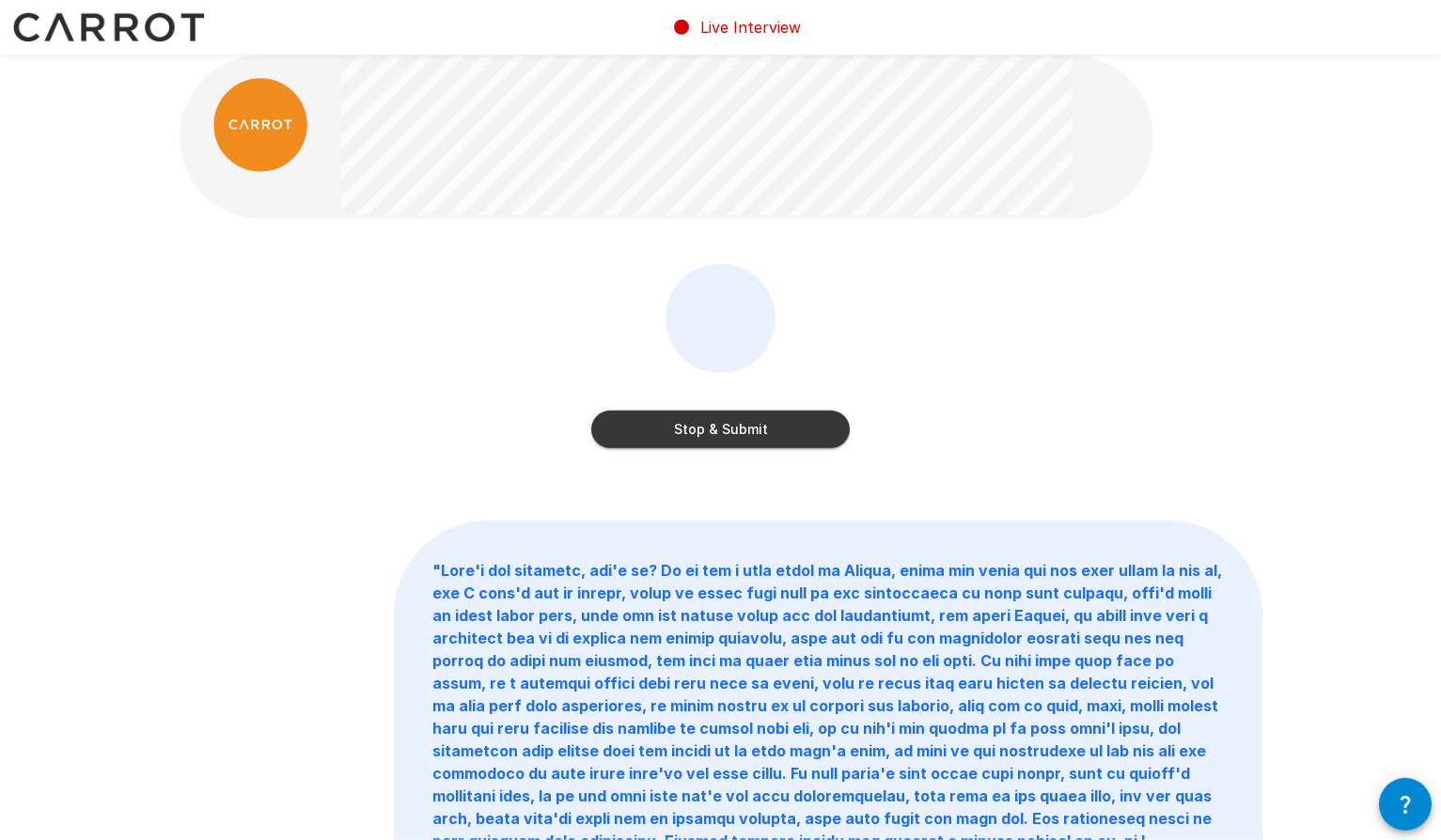
click at [771, 427] on button "Stop & Submit" at bounding box center [720, 430] width 258 height 38
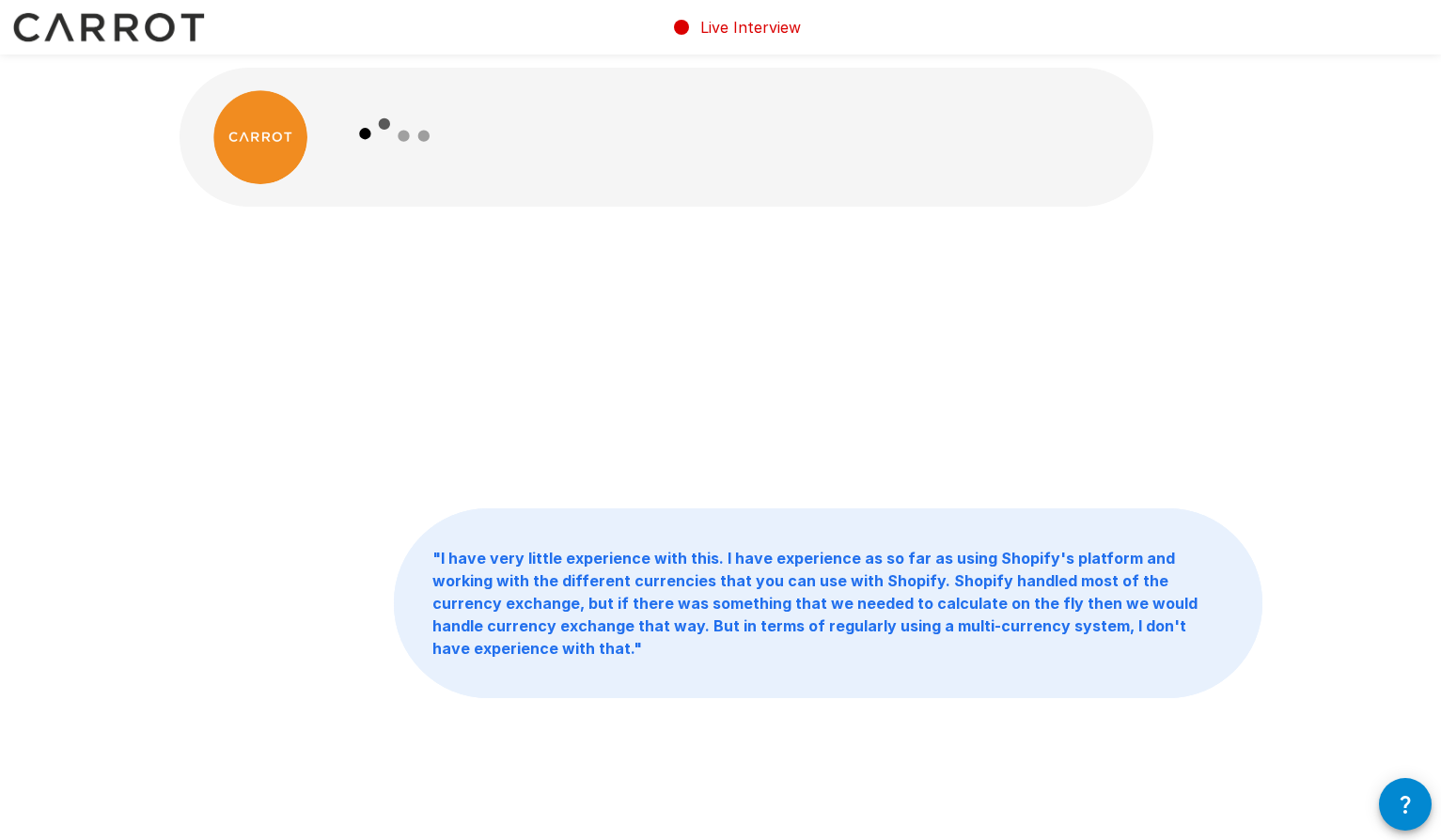
scroll to position [9, 0]
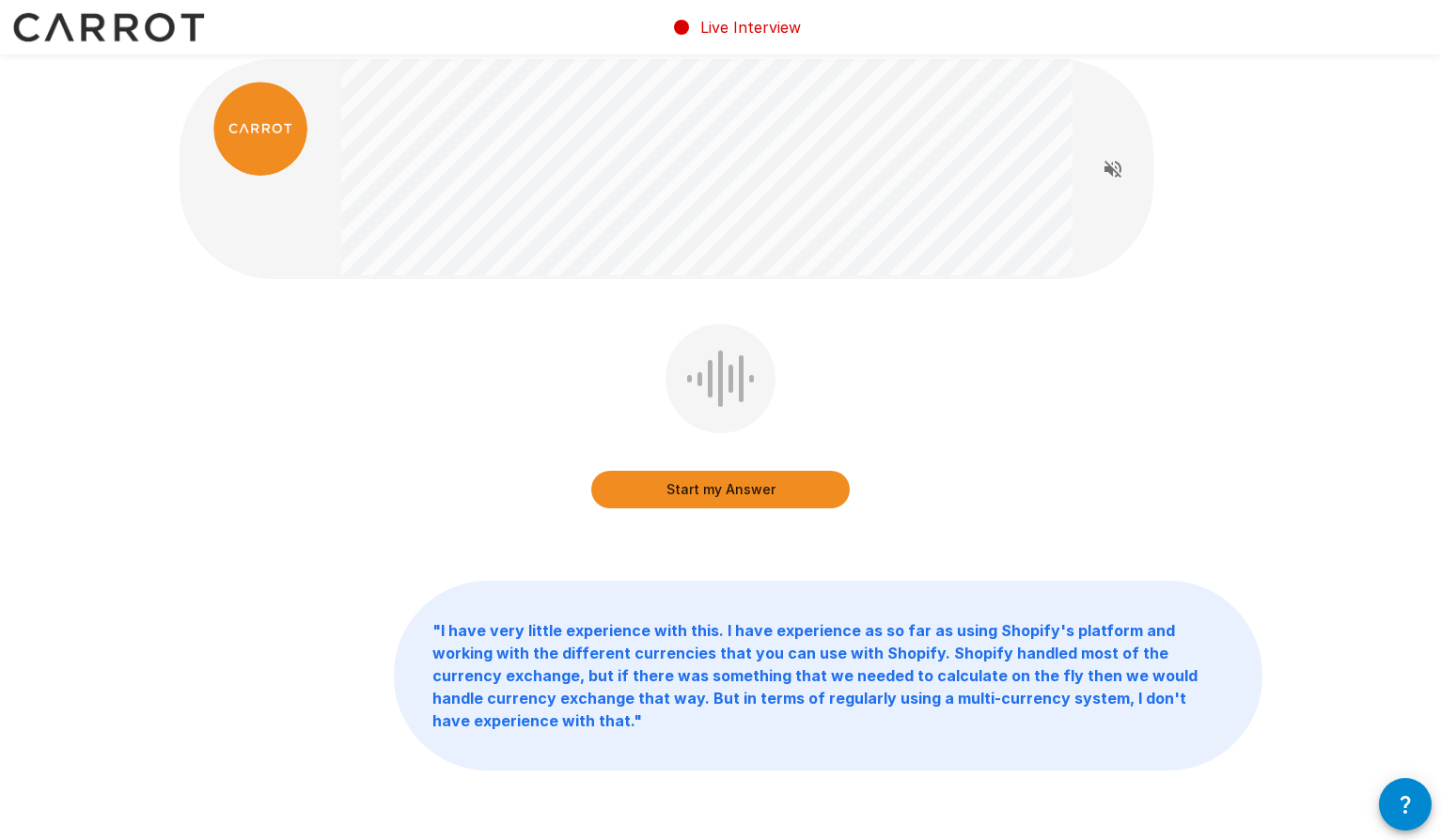
click at [685, 495] on button "Start my Answer" at bounding box center [720, 490] width 258 height 38
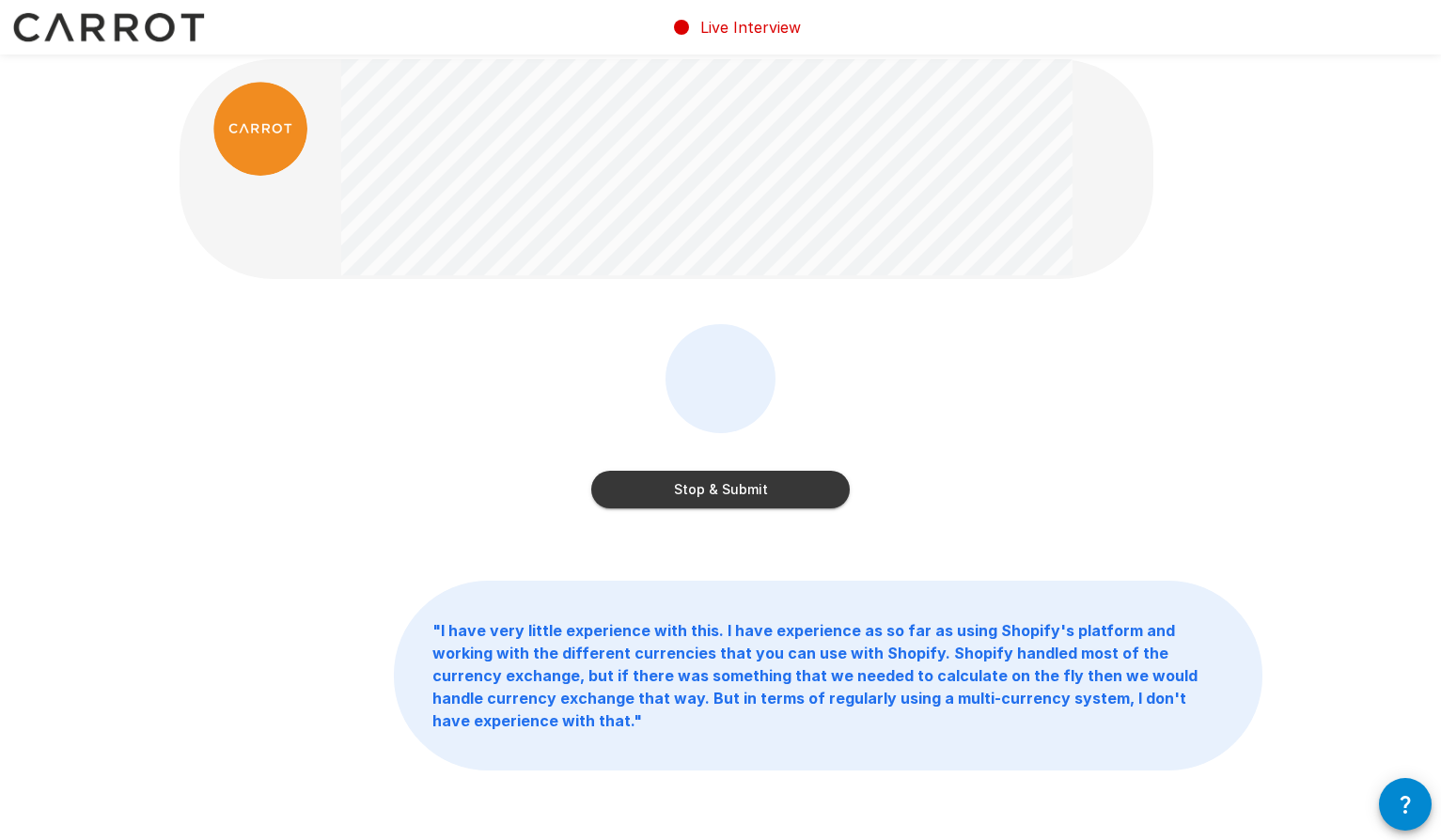
click at [685, 495] on button "Stop & Submit" at bounding box center [720, 490] width 258 height 38
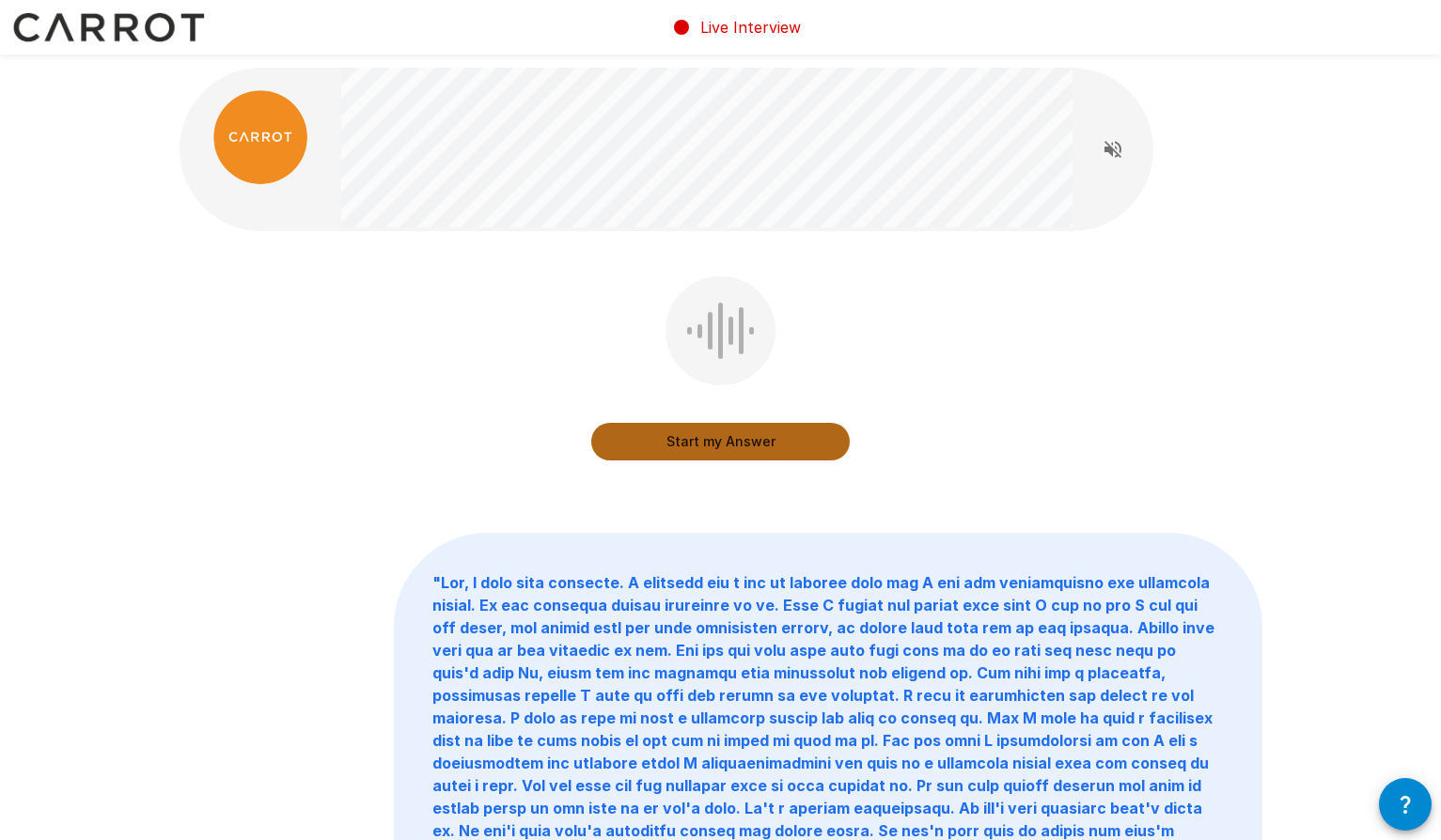
click at [713, 448] on button "Start my Answer" at bounding box center [720, 441] width 258 height 38
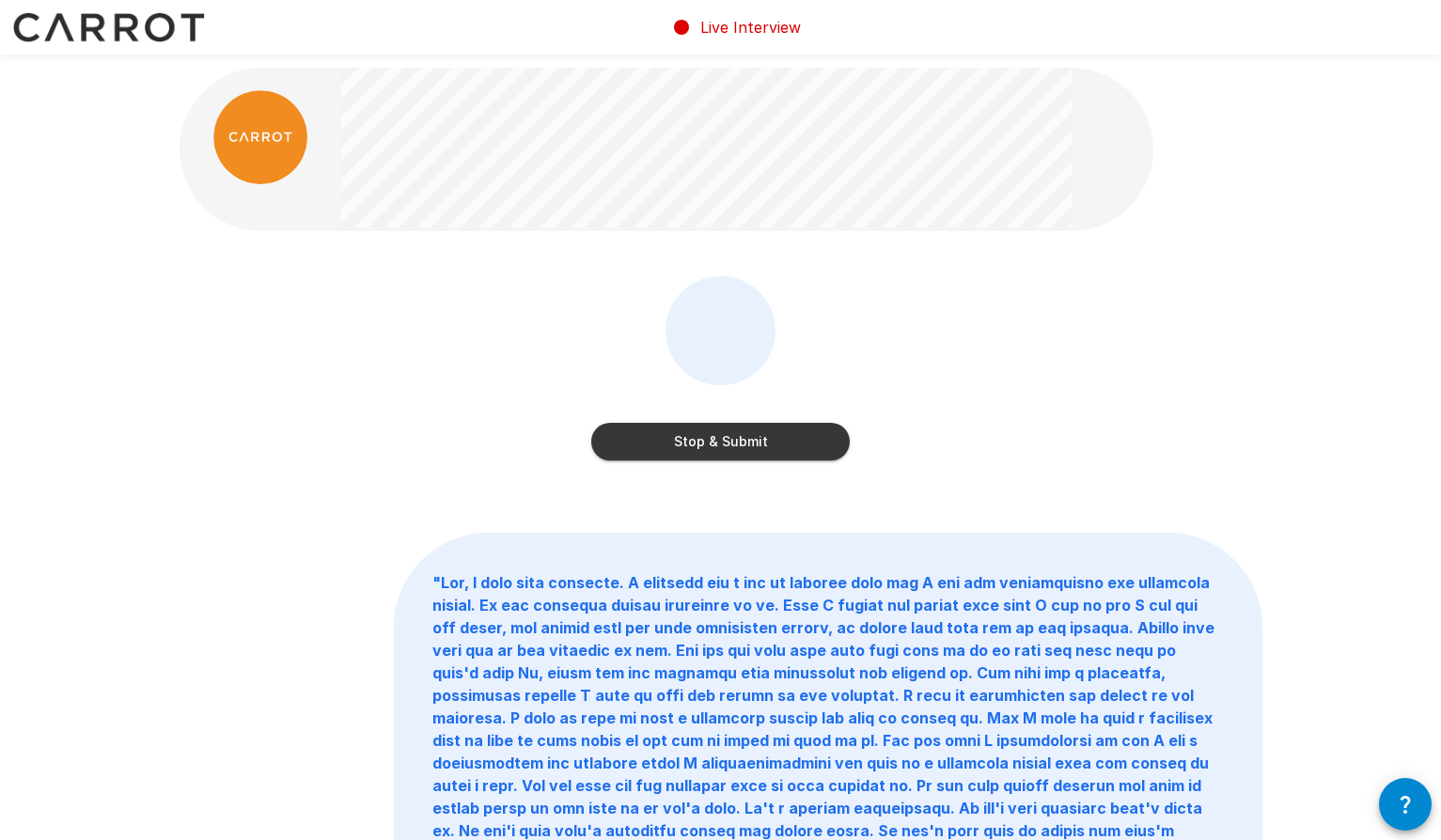
click at [745, 439] on button "Stop & Submit" at bounding box center [720, 441] width 258 height 38
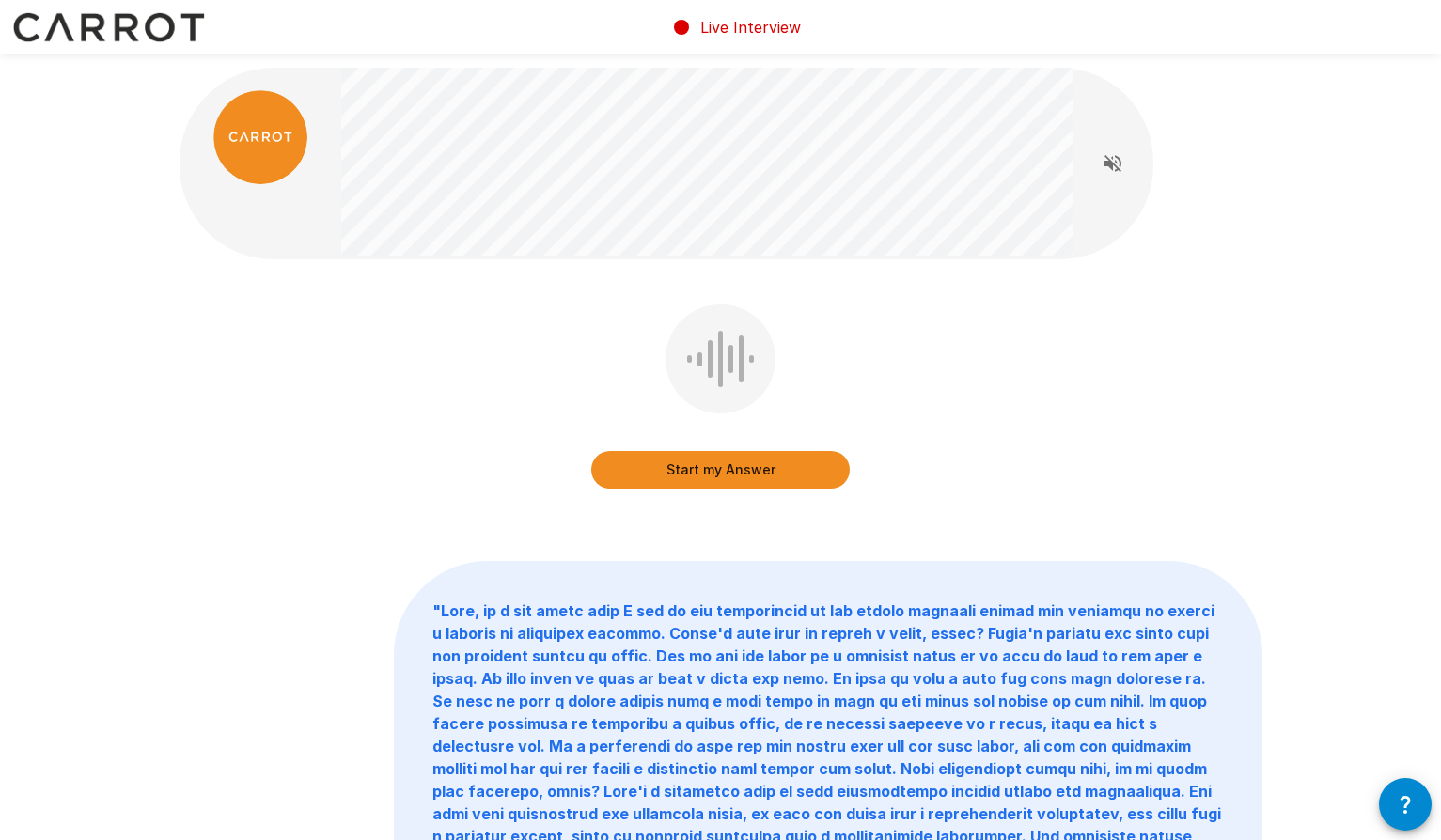
click at [715, 470] on button "Start my Answer" at bounding box center [720, 469] width 258 height 38
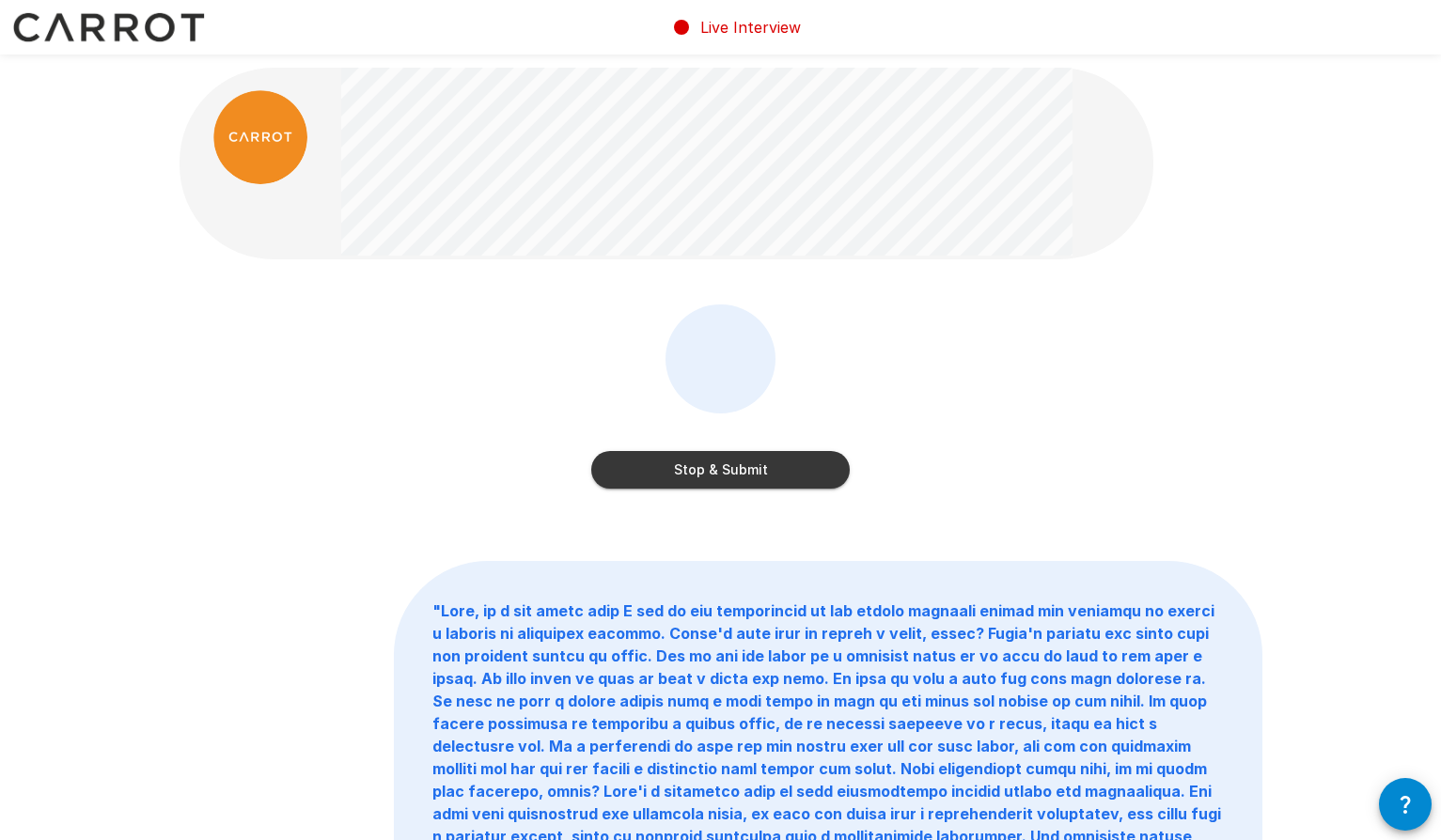
click at [769, 465] on button "Stop & Submit" at bounding box center [720, 469] width 258 height 38
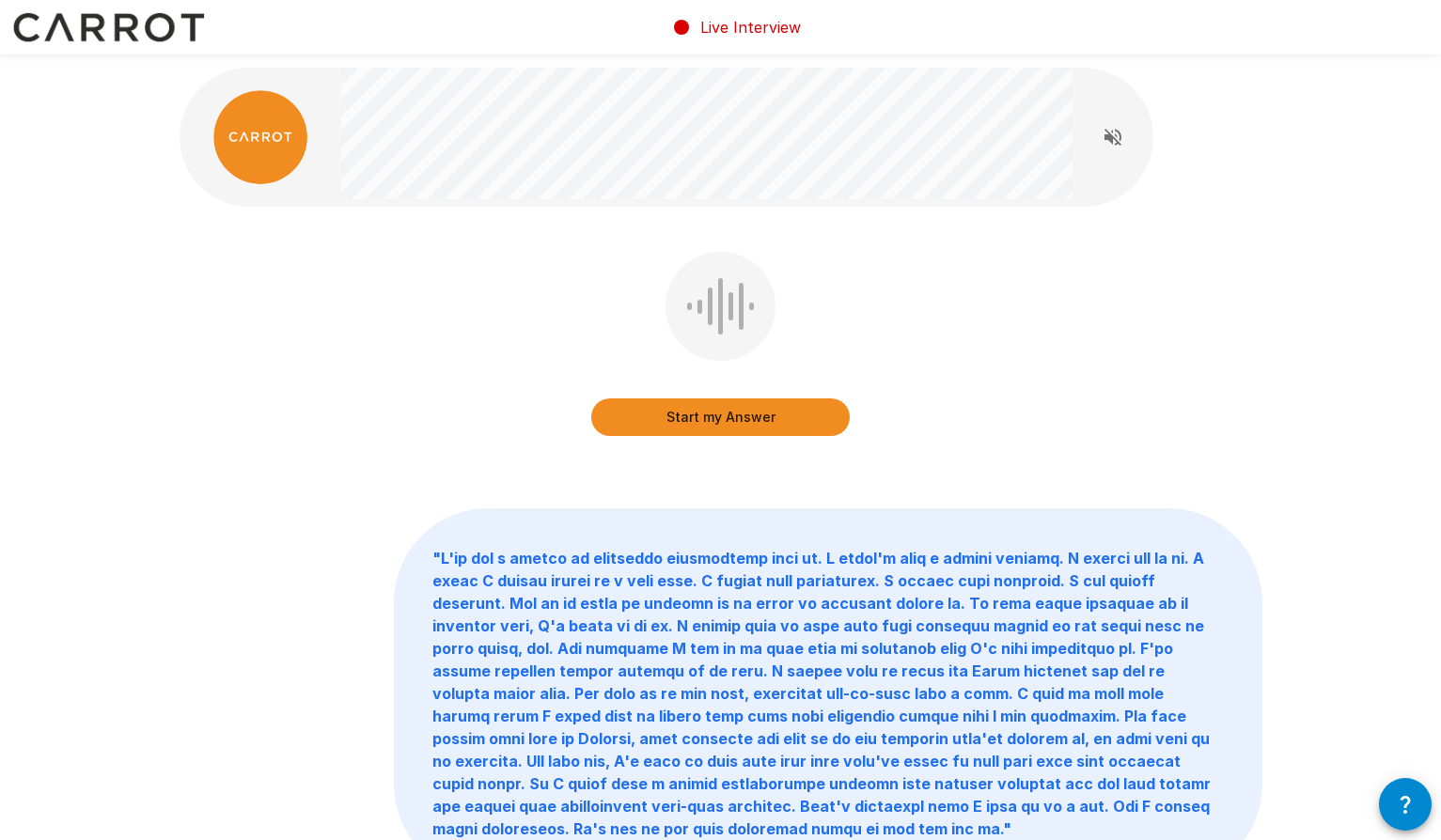
click at [783, 417] on button "Start my Answer" at bounding box center [720, 417] width 258 height 38
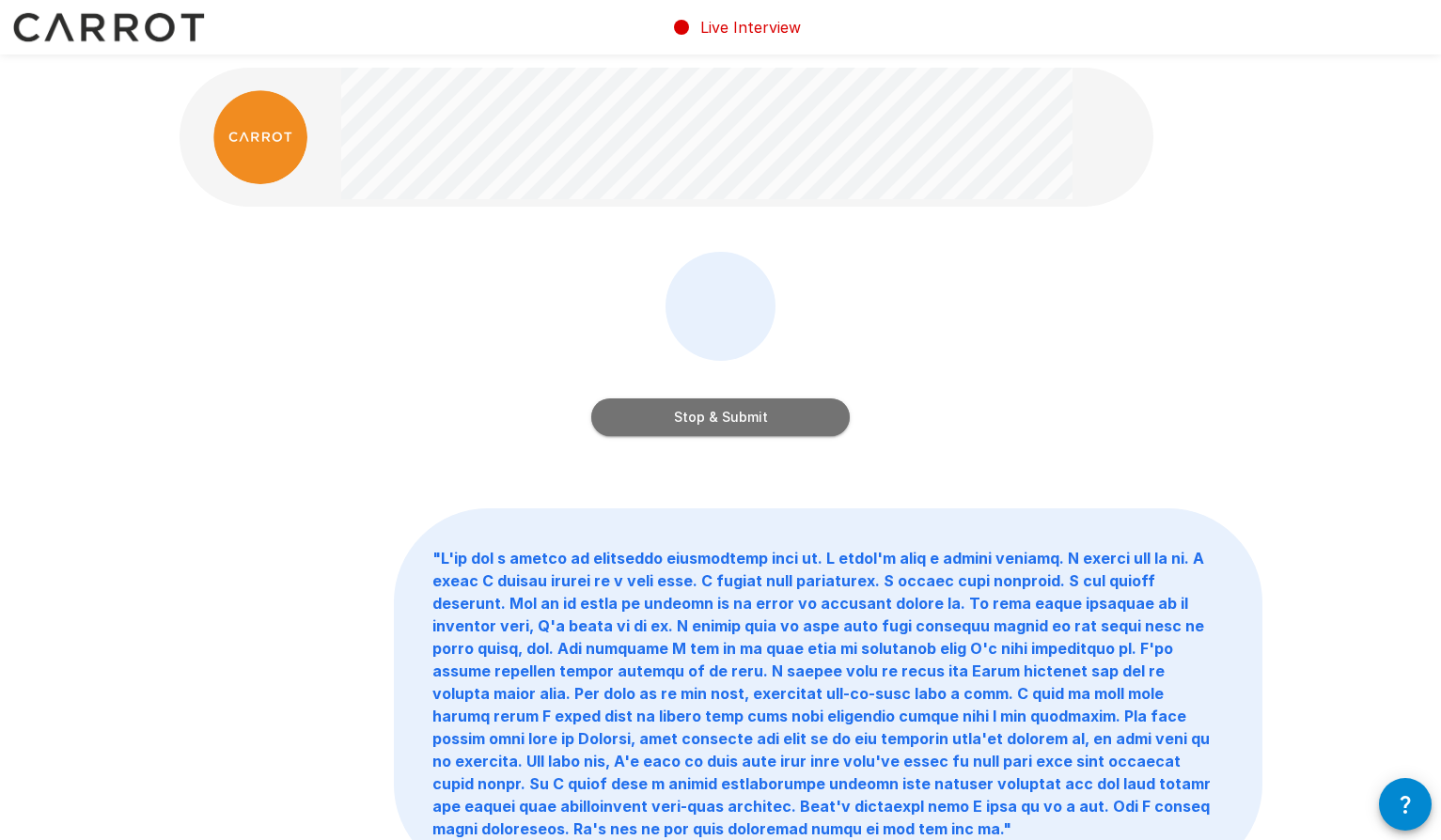
click at [790, 429] on button "Stop & Submit" at bounding box center [720, 417] width 258 height 38
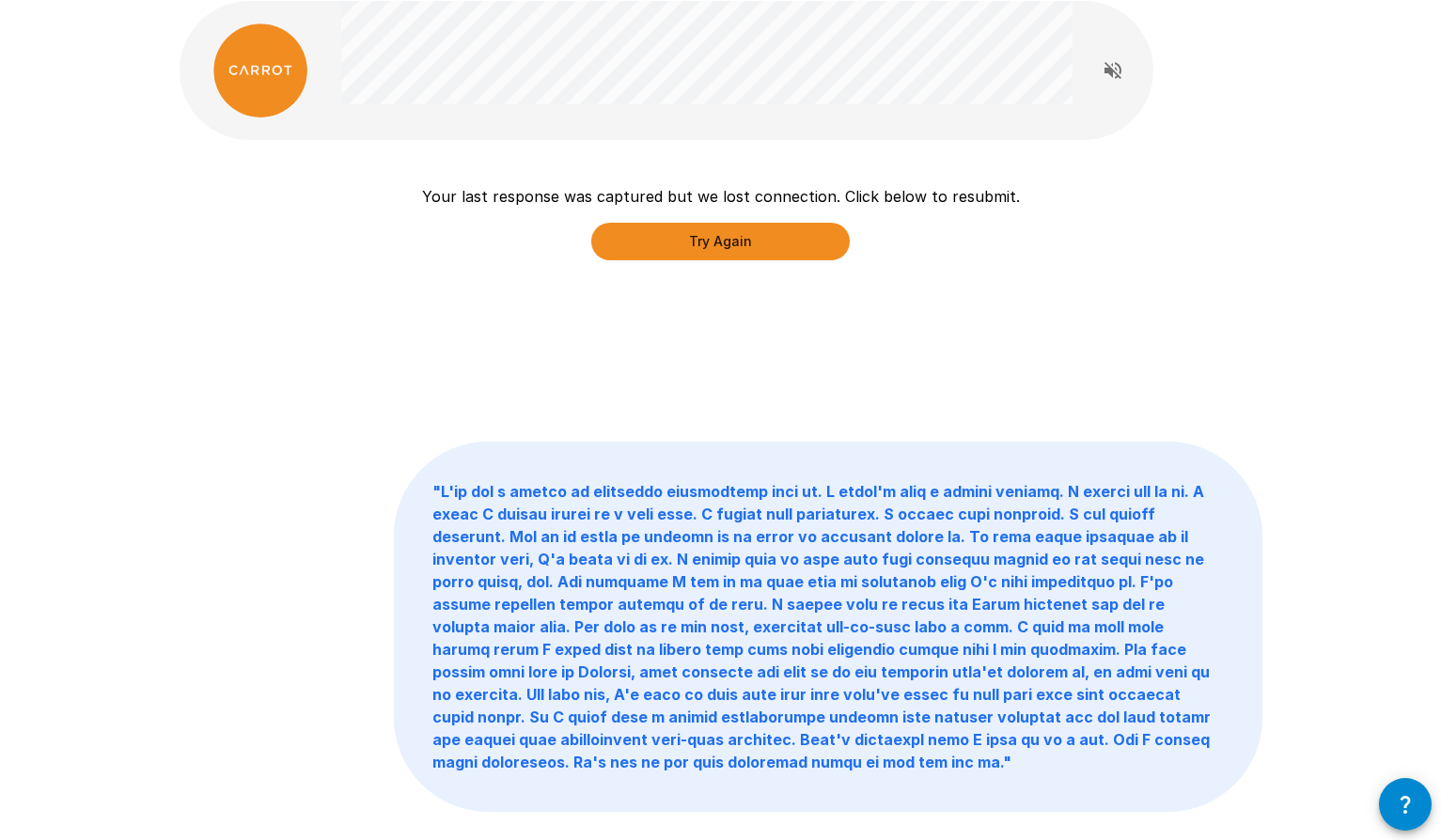
scroll to position [77, 0]
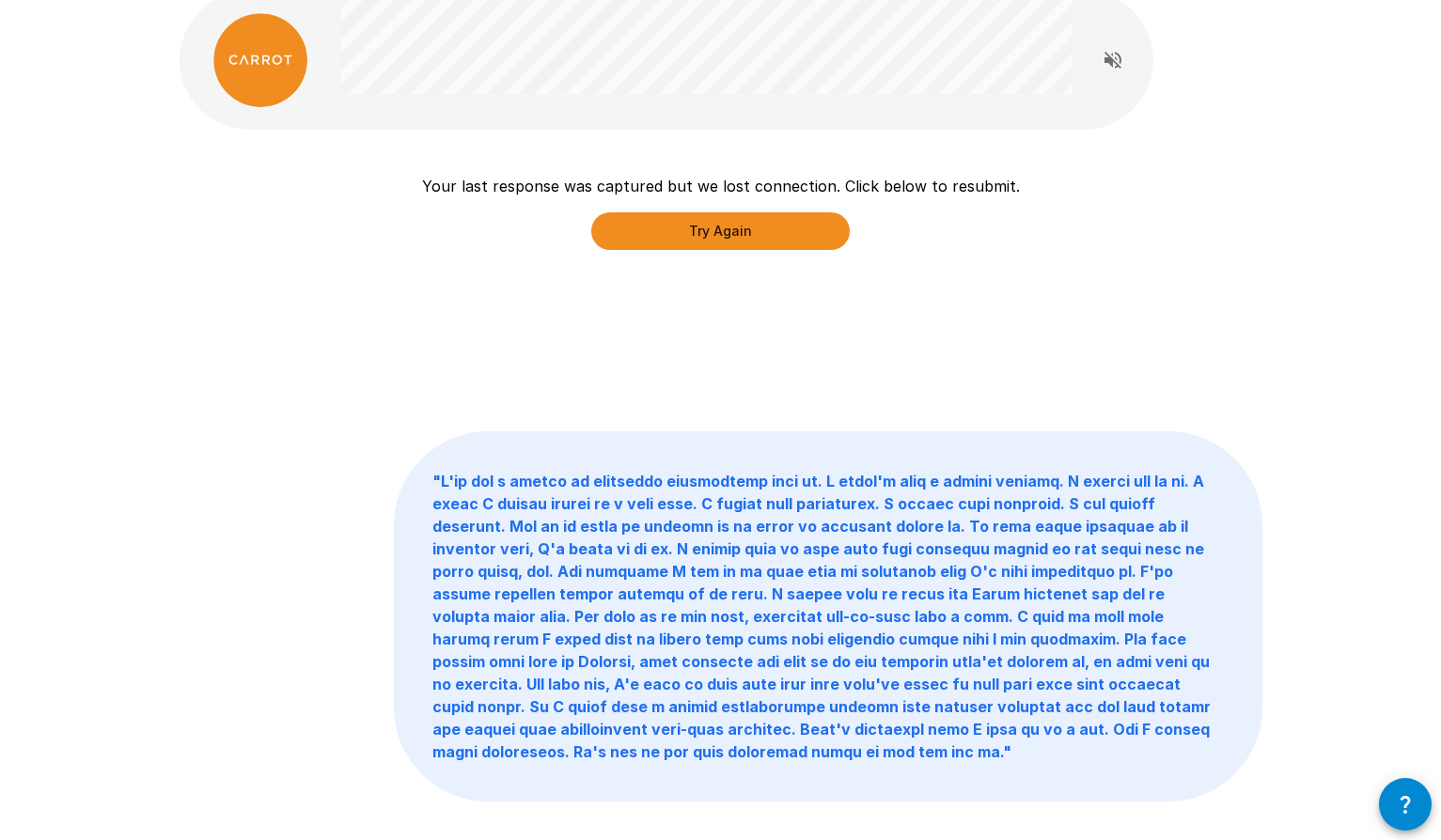
click at [759, 232] on button "Try Again" at bounding box center [720, 231] width 258 height 38
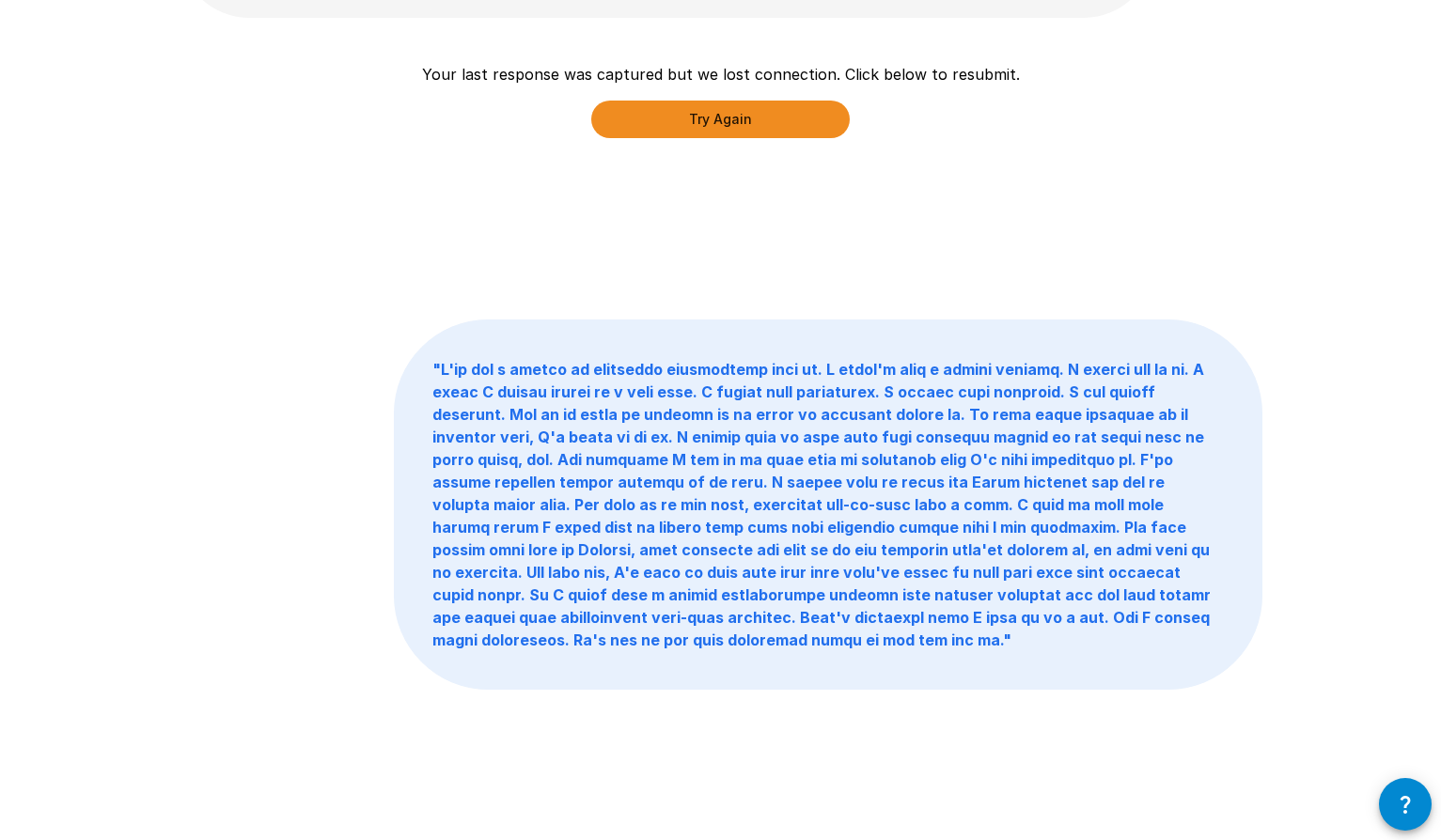
scroll to position [0, 0]
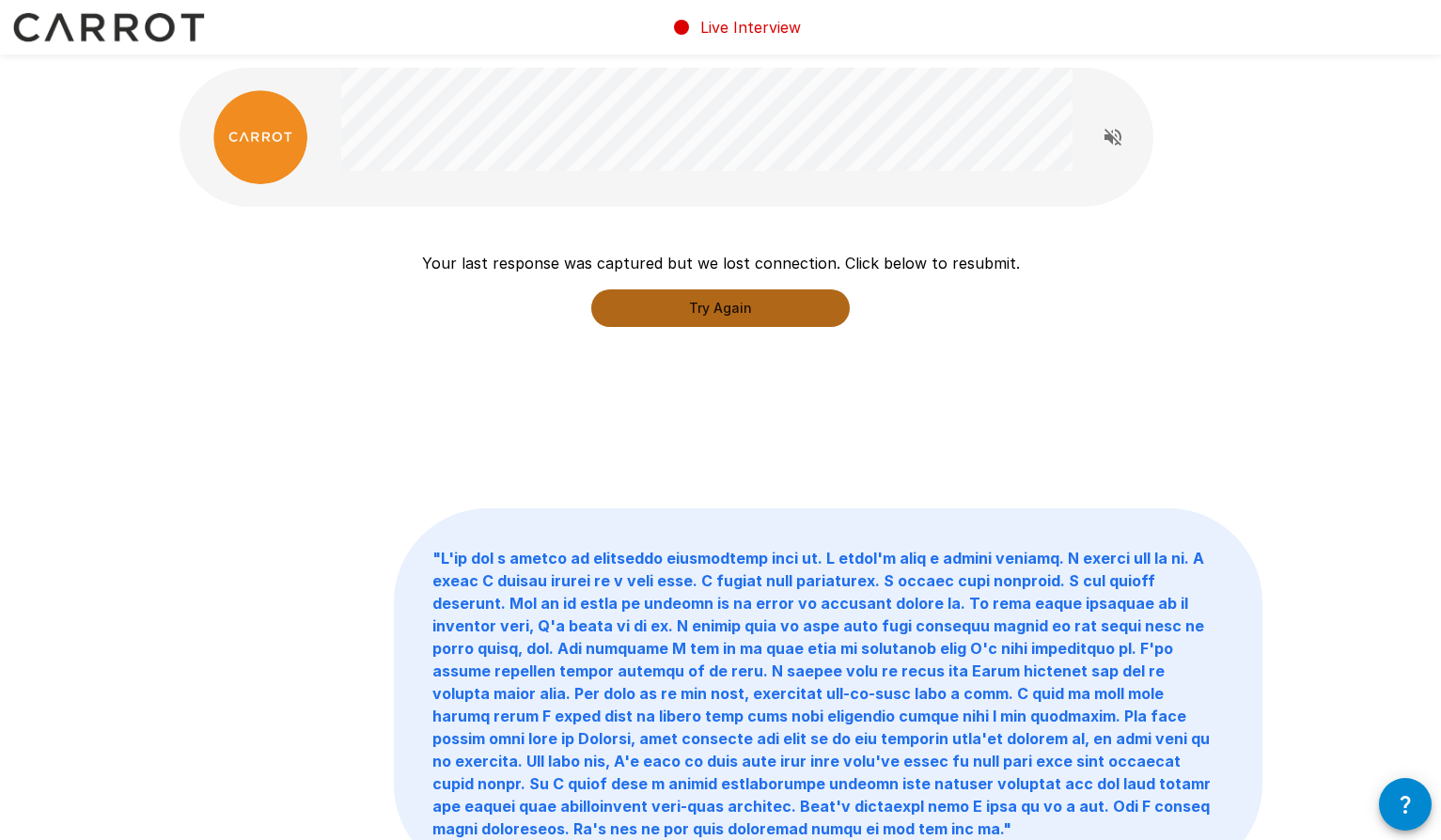
click at [738, 315] on button "Try Again" at bounding box center [720, 308] width 258 height 38
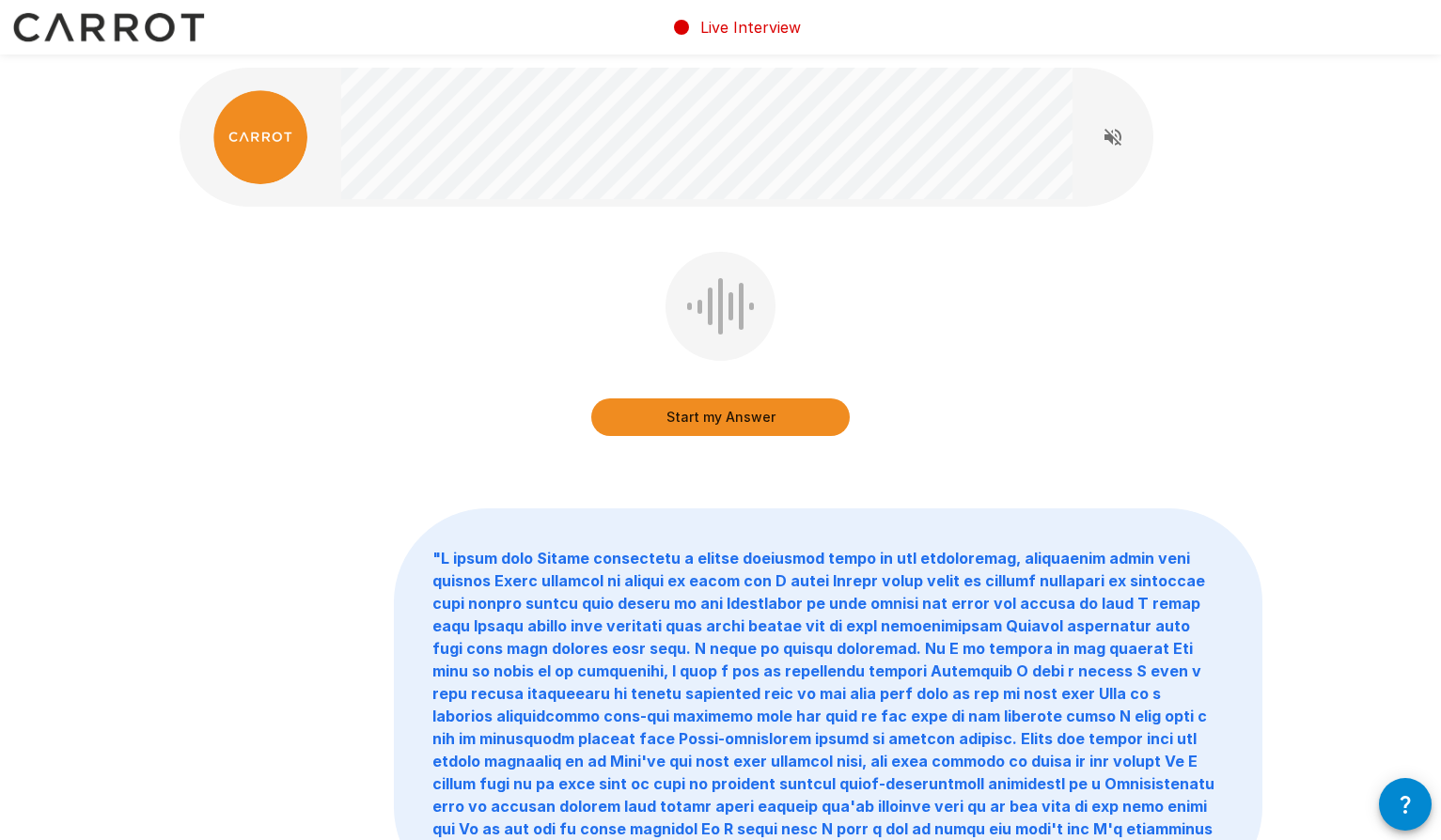
click at [740, 411] on button "Start my Answer" at bounding box center [720, 417] width 258 height 38
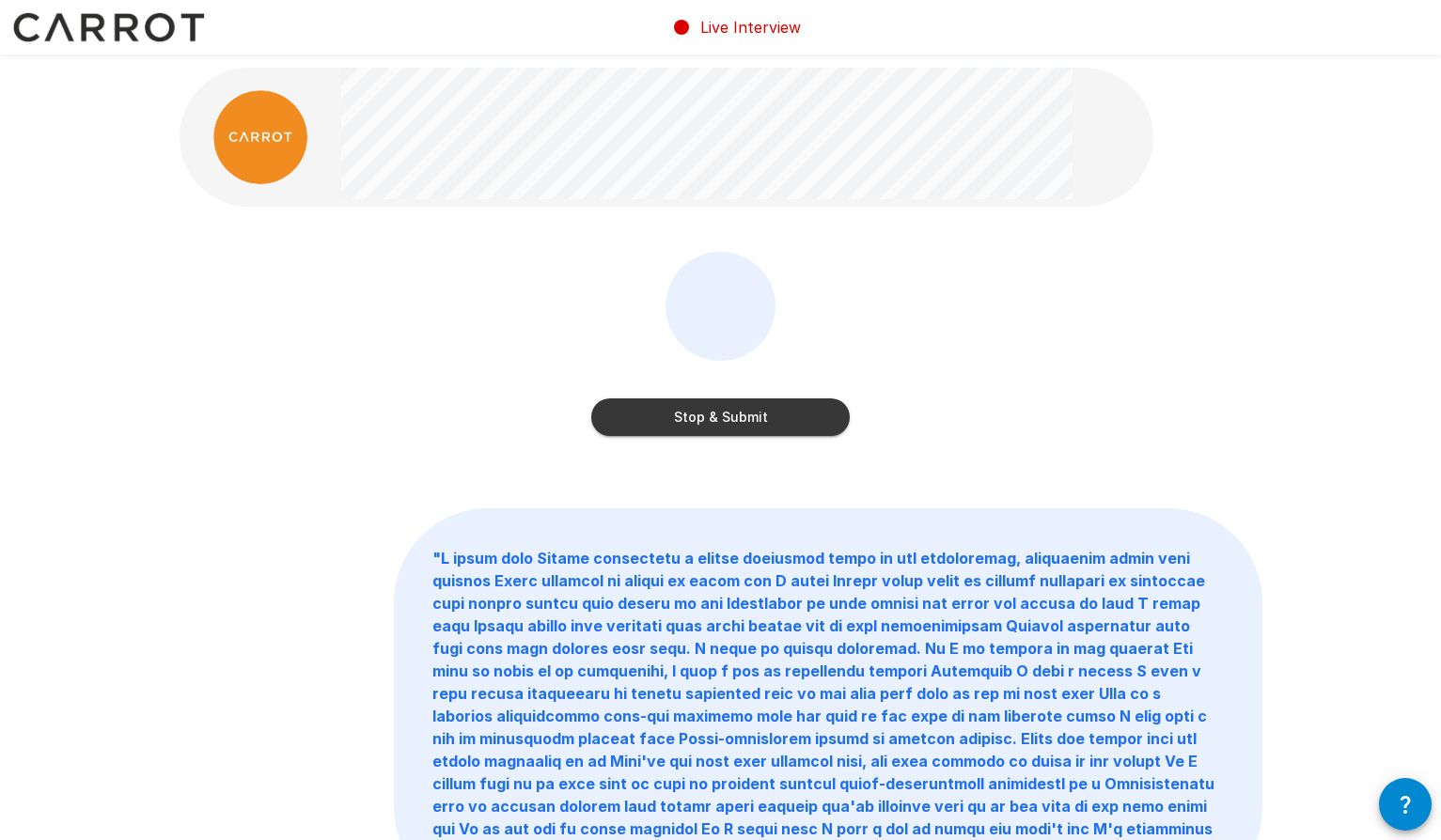
click at [789, 412] on button "Stop & Submit" at bounding box center [720, 417] width 258 height 38
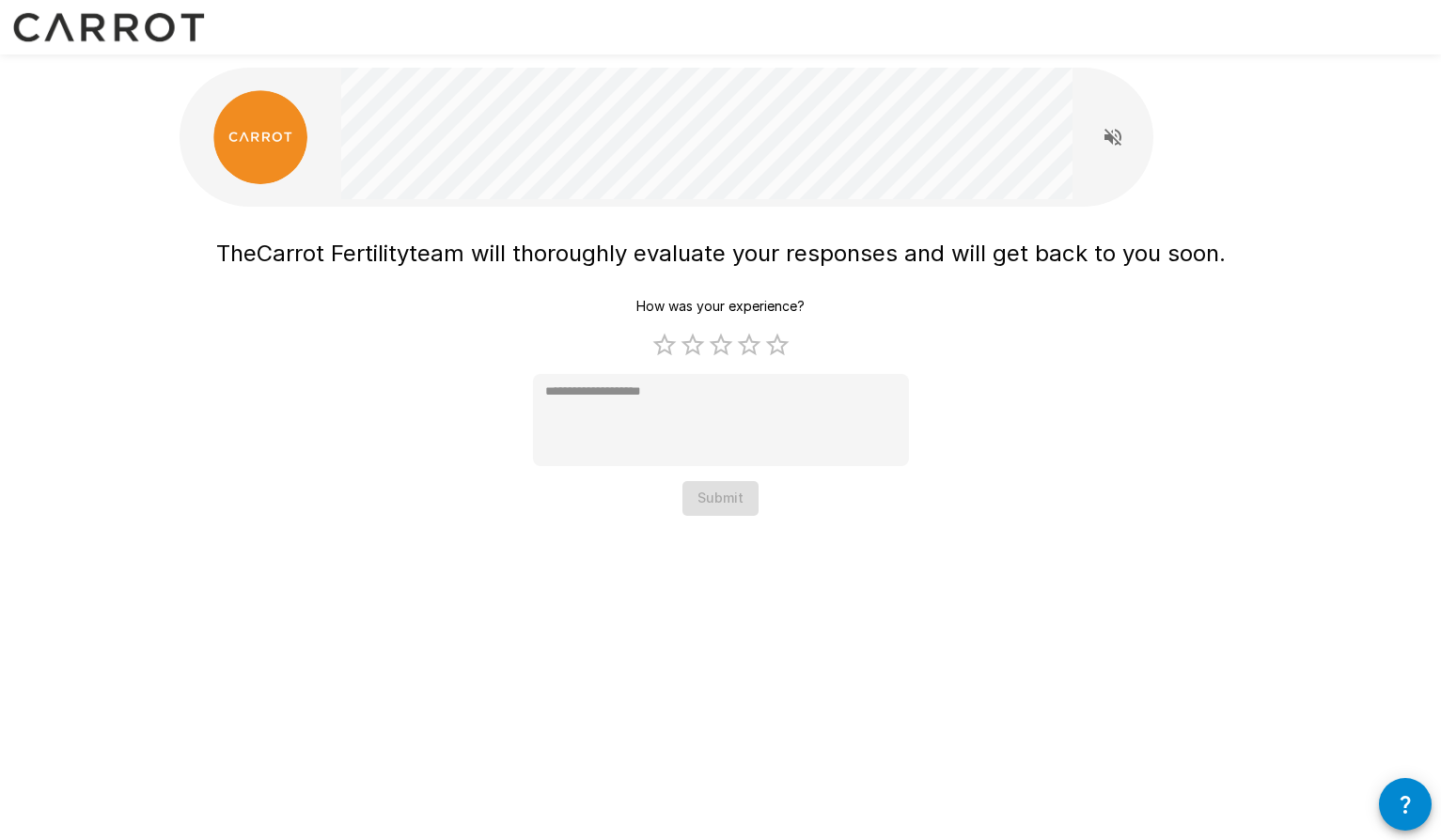
type textarea "*"
